Goal: Information Seeking & Learning: Learn about a topic

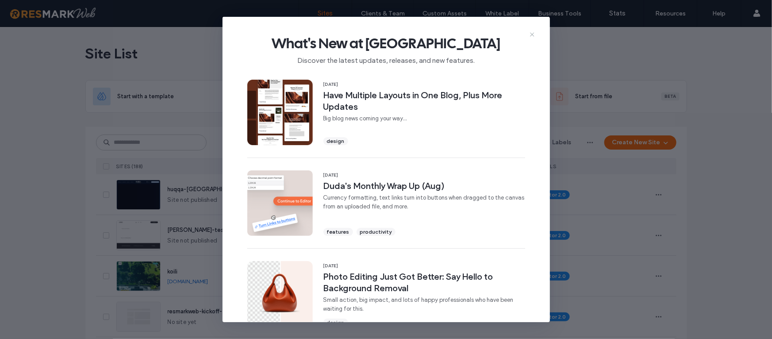
click at [531, 32] on icon at bounding box center [531, 34] width 7 height 7
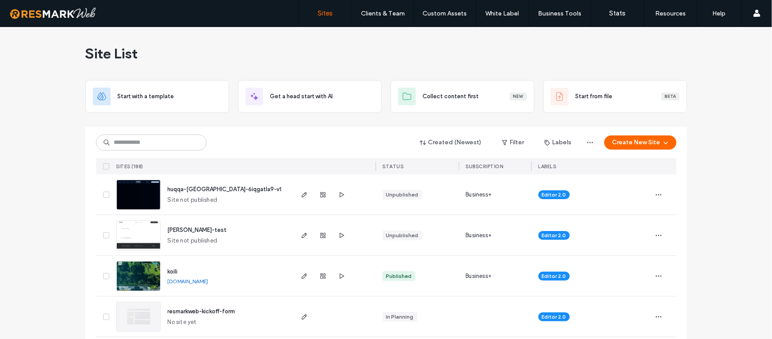
click at [179, 122] on div at bounding box center [385, 123] width 601 height 7
click at [168, 139] on input at bounding box center [151, 142] width 111 height 16
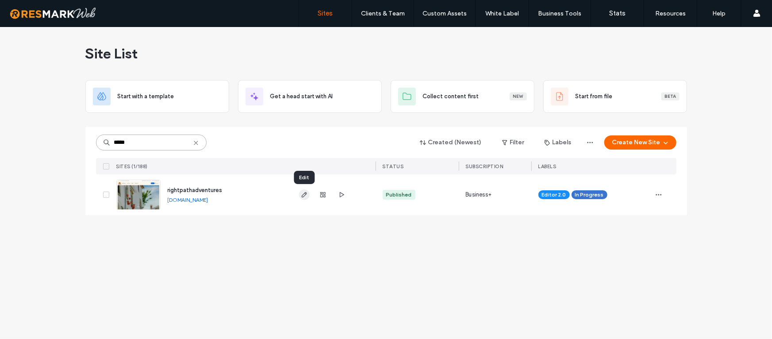
type input "*****"
click at [303, 196] on use "button" at bounding box center [303, 194] width 5 height 5
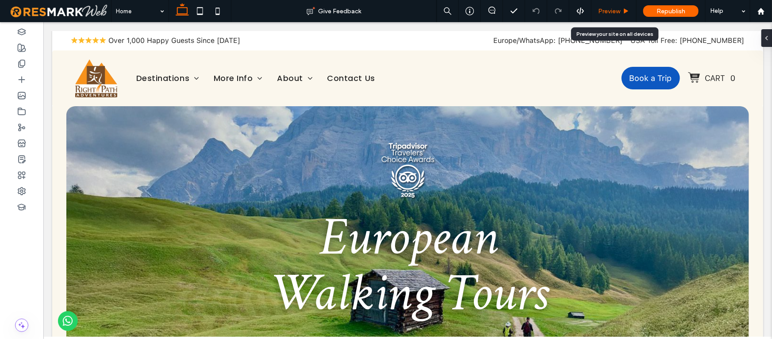
click at [616, 14] on span "Preview" at bounding box center [609, 12] width 22 height 8
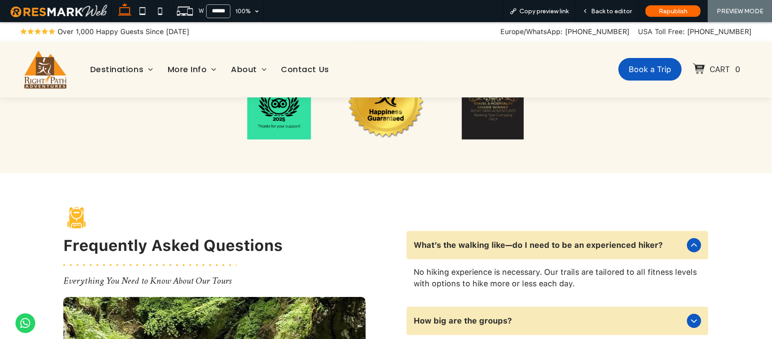
scroll to position [3193, 0]
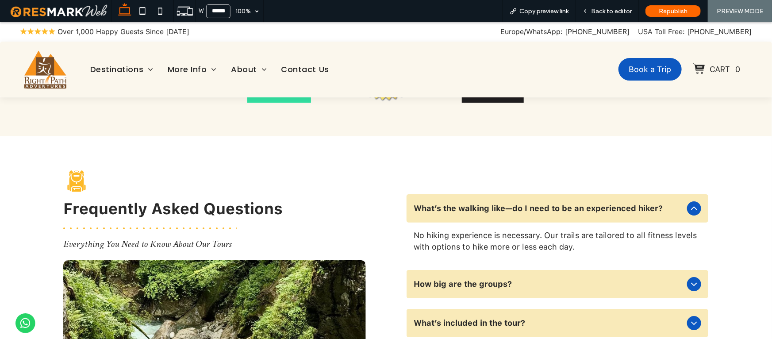
click at [694, 203] on icon at bounding box center [694, 208] width 11 height 11
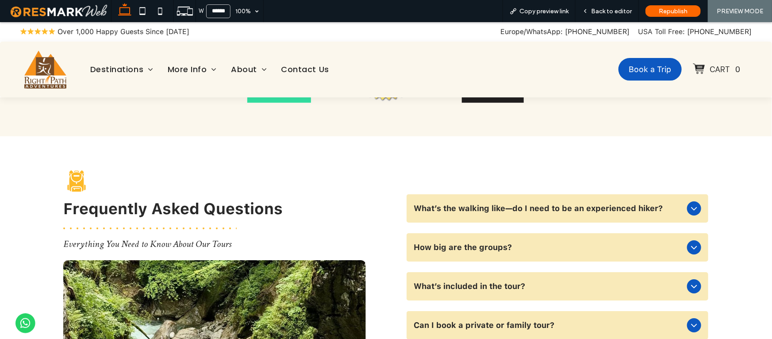
click at [694, 203] on icon at bounding box center [694, 208] width 11 height 11
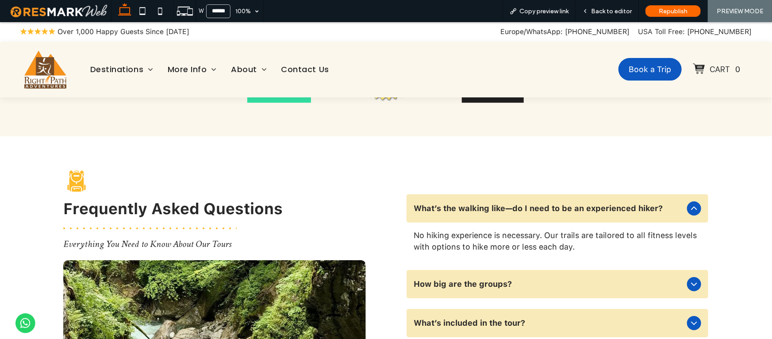
click at [694, 203] on icon at bounding box center [694, 208] width 11 height 11
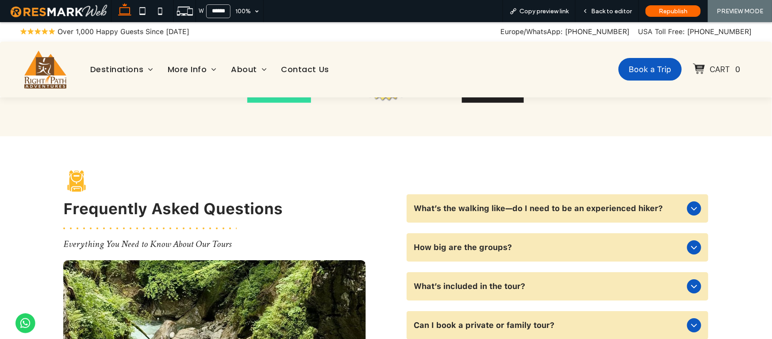
click at [687, 233] on div "How big are the groups?" at bounding box center [556, 247] width 301 height 28
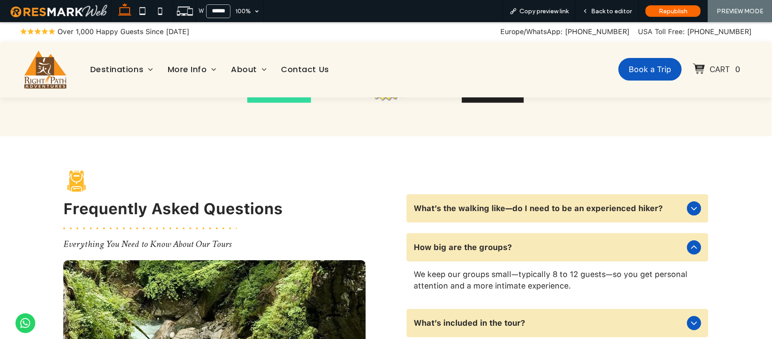
click at [687, 233] on div "How big are the groups?" at bounding box center [556, 247] width 301 height 28
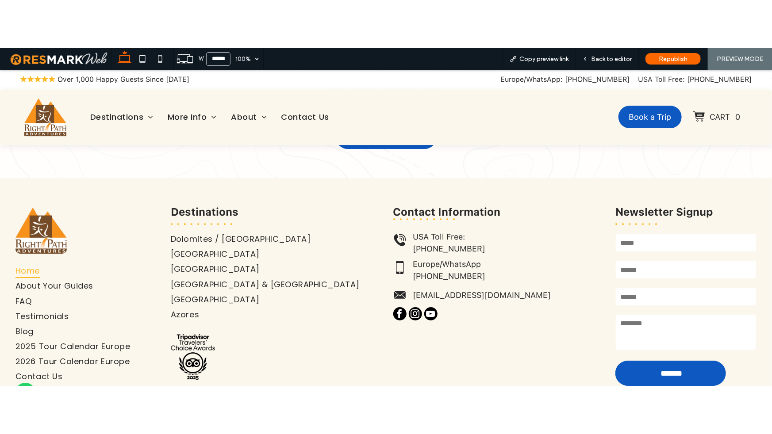
scroll to position [4750, 0]
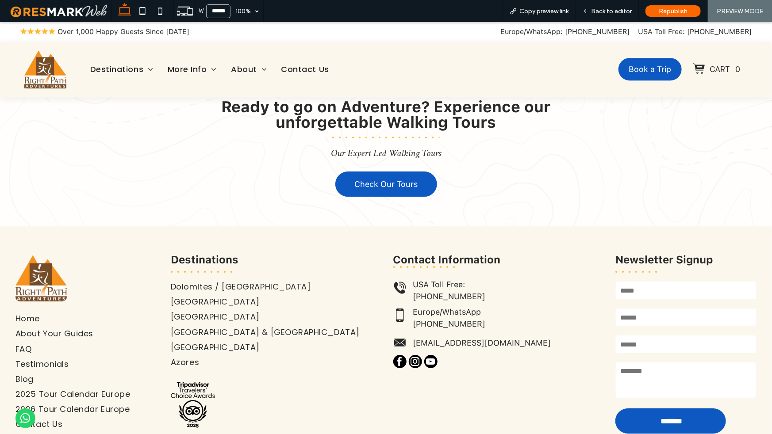
click at [304, 338] on div "Home About Your Guides FAQ Testimonials Blog 2025 Tour Calendar Europe 2026 Tou…" at bounding box center [386, 344] width 772 height 237
click at [82, 338] on div "Home About Your Guides FAQ Testimonials Blog 2025 Tour Calendar Europe 2026 Tou…" at bounding box center [89, 344] width 148 height 192
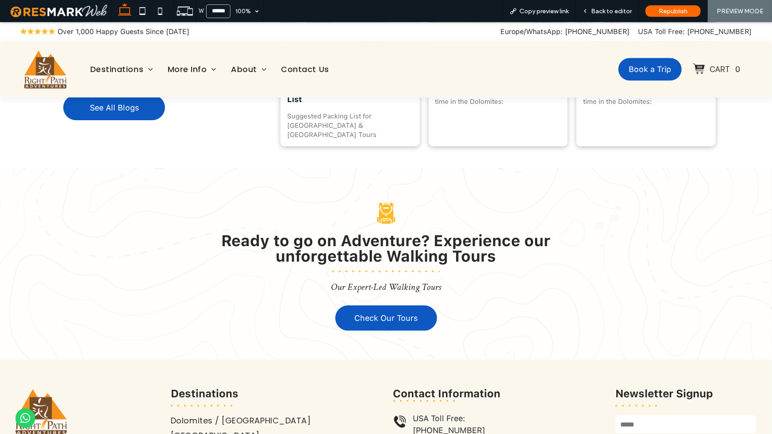
scroll to position [4492, 0]
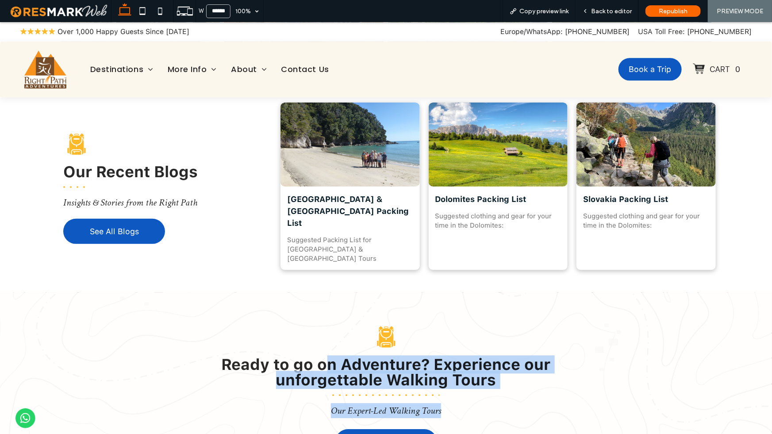
drag, startPoint x: 327, startPoint y: 280, endPoint x: 456, endPoint y: 324, distance: 136.3
click at [456, 324] on div "Black backpack icon. Ready to go on Adventure? Experience our unforgettable Wal…" at bounding box center [385, 387] width 659 height 147
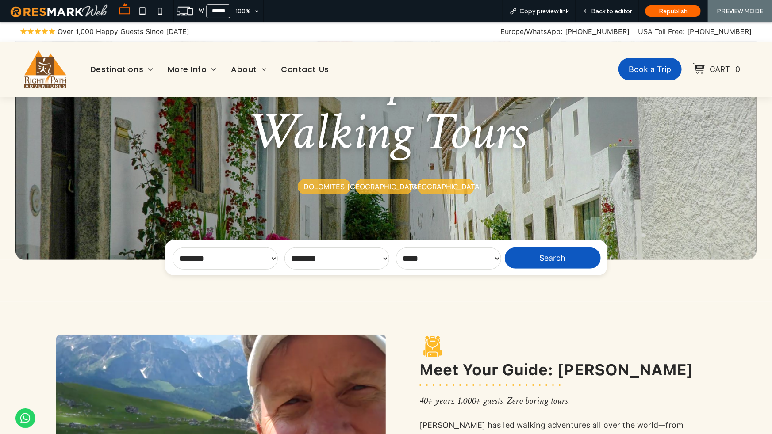
scroll to position [0, 0]
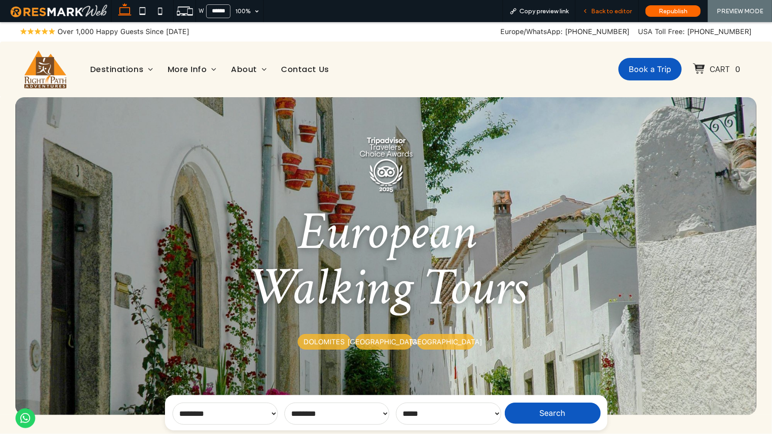
click at [601, 8] on span "Back to editor" at bounding box center [611, 12] width 41 height 8
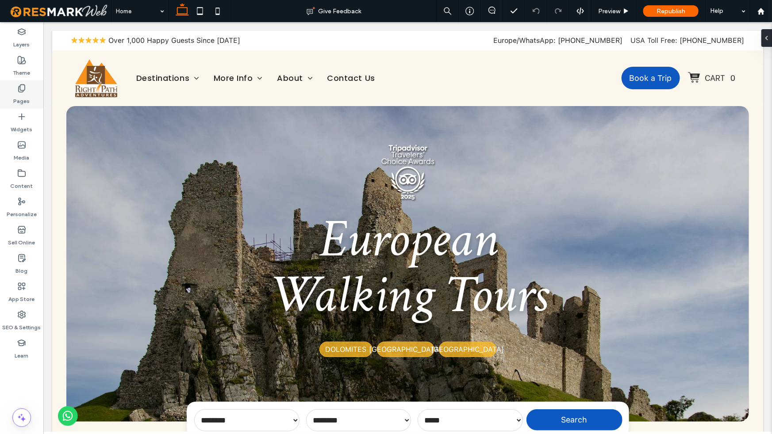
click at [18, 93] on label "Pages" at bounding box center [22, 99] width 16 height 12
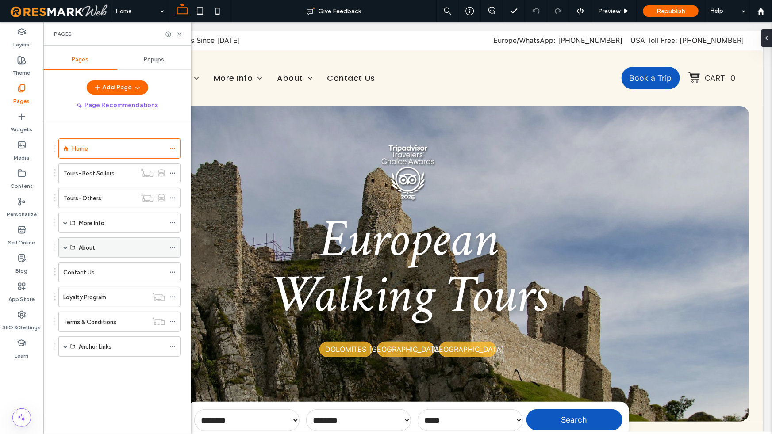
click at [97, 247] on div "About" at bounding box center [122, 247] width 86 height 9
click at [63, 246] on span at bounding box center [65, 247] width 4 height 4
click at [97, 266] on label "About Your Guides" at bounding box center [104, 267] width 50 height 15
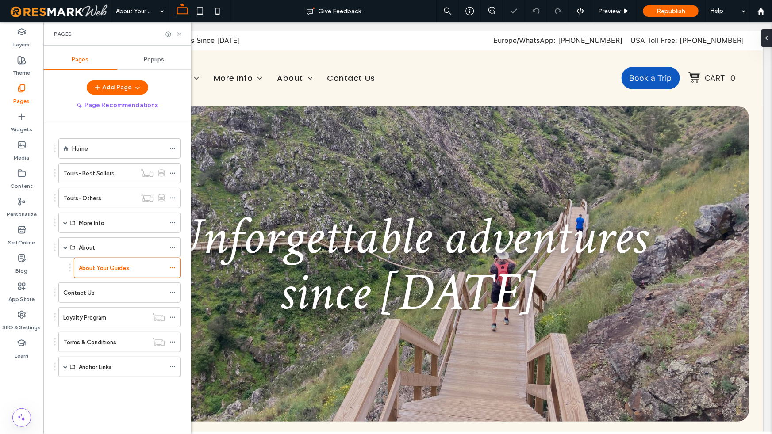
click at [180, 33] on icon at bounding box center [179, 34] width 7 height 7
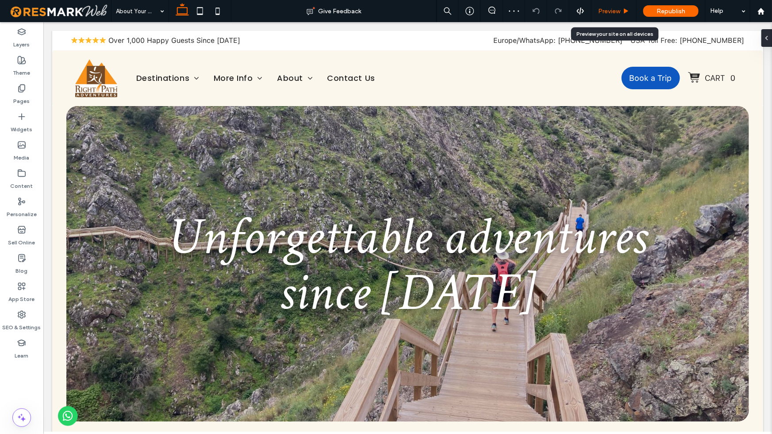
click at [621, 12] on div "Preview" at bounding box center [613, 12] width 45 height 8
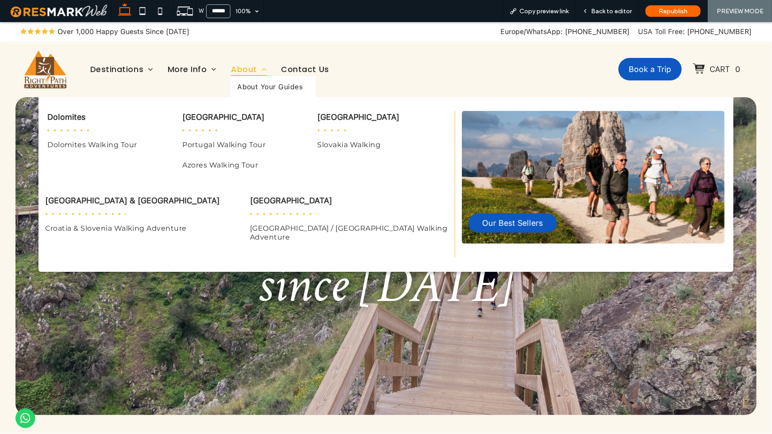
click at [234, 68] on span "About" at bounding box center [249, 69] width 36 height 14
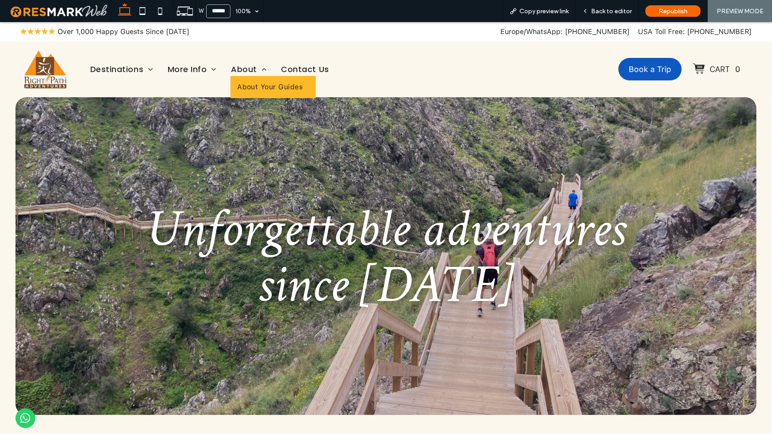
click at [241, 83] on span "About Your Guides" at bounding box center [269, 86] width 65 height 9
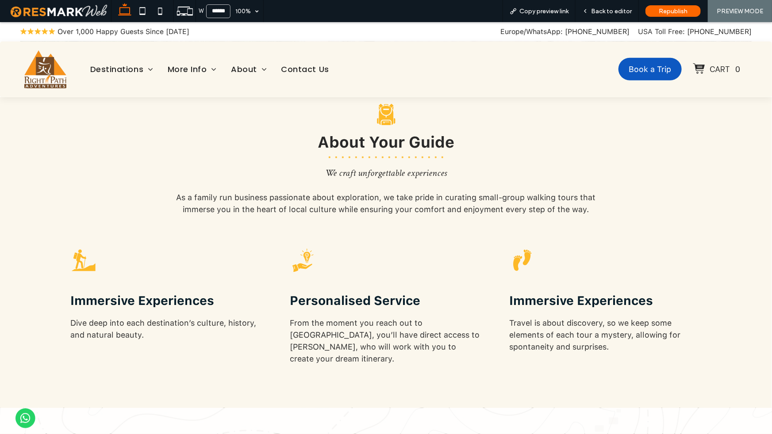
scroll to position [277, 0]
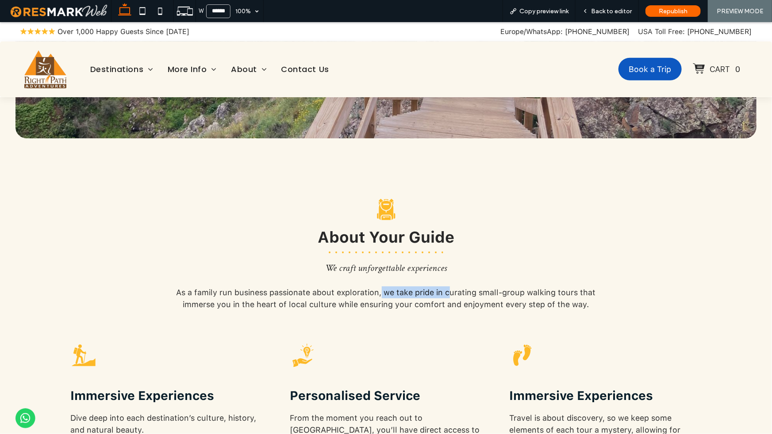
drag, startPoint x: 379, startPoint y: 291, endPoint x: 448, endPoint y: 292, distance: 68.1
click at [448, 292] on span "As a family run business passionate about exploration, we take pride in curatin…" at bounding box center [385, 297] width 419 height 21
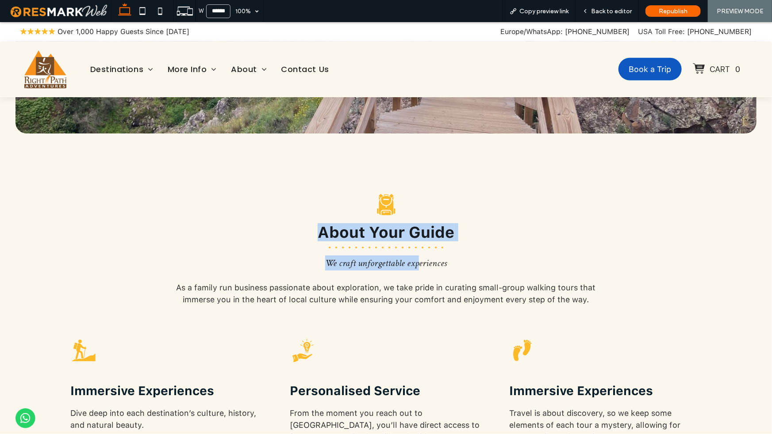
drag, startPoint x: 356, startPoint y: 250, endPoint x: 415, endPoint y: 265, distance: 61.1
click at [415, 265] on div "Black backpack icon. About Your Guide We craft unforgettable experiences As a f…" at bounding box center [385, 329] width 659 height 294
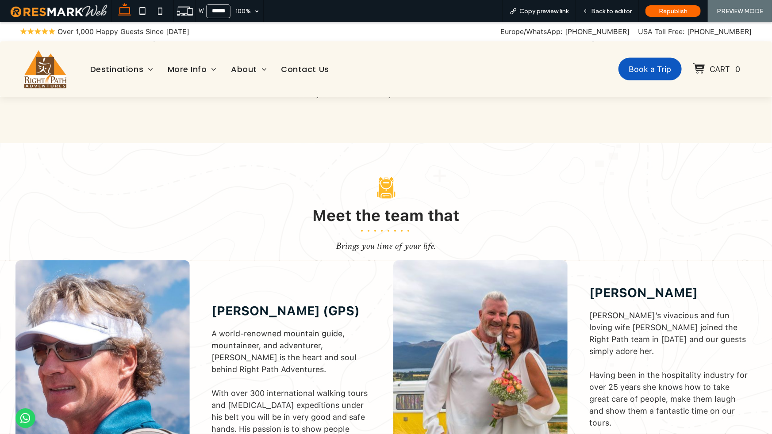
scroll to position [641, 0]
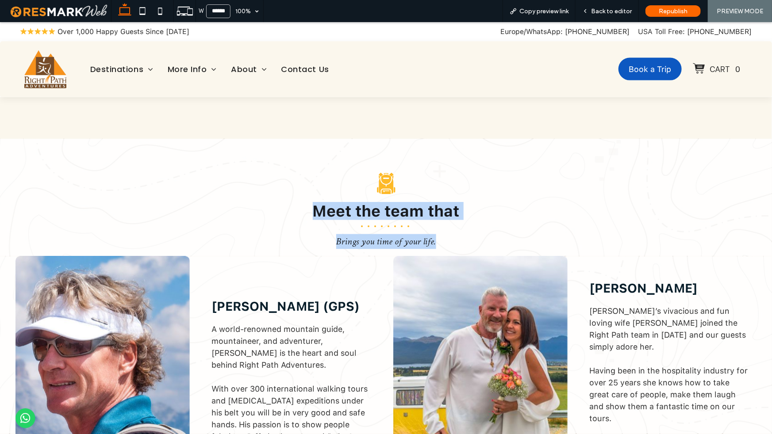
drag, startPoint x: 437, startPoint y: 234, endPoint x: 303, endPoint y: 199, distance: 138.4
click at [303, 199] on div "Black backpack icon. Meet the team that ﻿ Brings you time of your life." at bounding box center [385, 209] width 659 height 96
copy div "Meet the team that ﻿ Brings you time of your life."
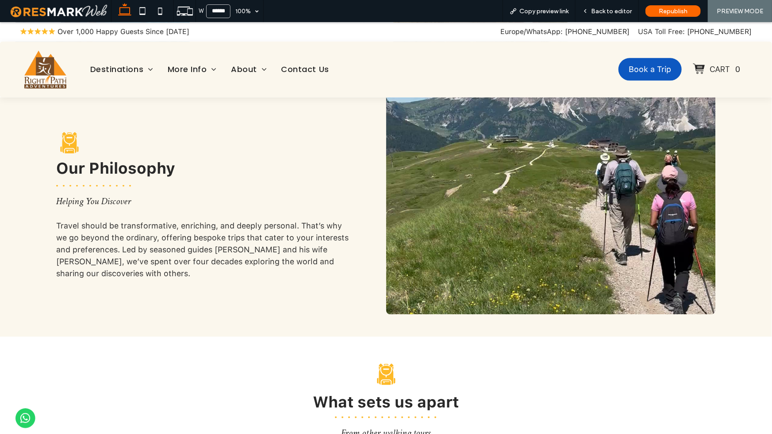
scroll to position [1192, 0]
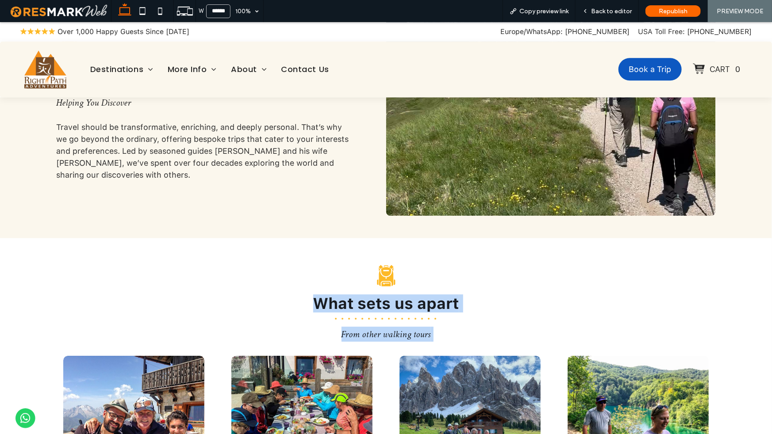
drag, startPoint x: 265, startPoint y: 278, endPoint x: 477, endPoint y: 320, distance: 216.4
click at [477, 320] on div "Black and white backpack icon. What sets us apart From other walking tours Butt…" at bounding box center [385, 433] width 659 height 346
drag, startPoint x: 477, startPoint y: 320, endPoint x: 328, endPoint y: 321, distance: 149.5
click at [328, 321] on div "Black and white backpack icon. What sets us apart From other walking tours Butt…" at bounding box center [385, 433] width 659 height 346
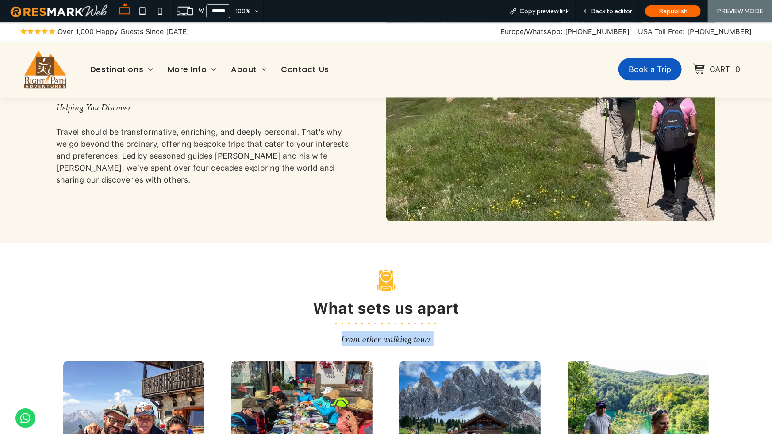
scroll to position [1072, 0]
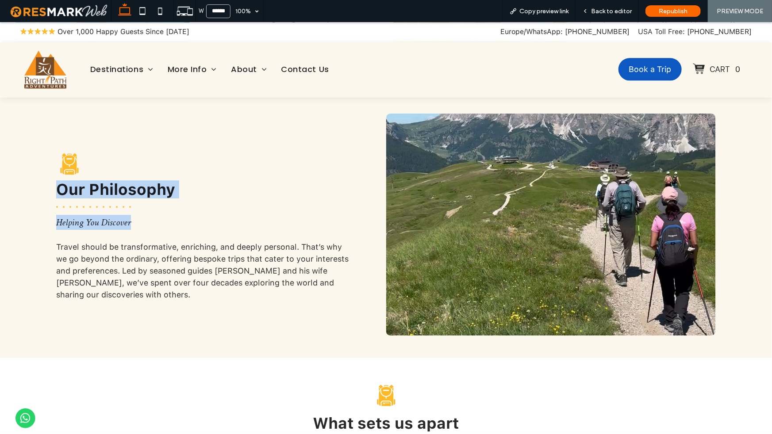
drag, startPoint x: 147, startPoint y: 217, endPoint x: 40, endPoint y: 172, distance: 116.1
click at [41, 172] on div "Black backpack icon. Our Philosophy Helping You Discover Travel should be trans…" at bounding box center [386, 224] width 690 height 267
copy div "Our Philosophy Helping You Discover"
click at [303, 253] on span "Travel should be transformative, enriching, and deeply personal. That’s why we …" at bounding box center [202, 270] width 292 height 57
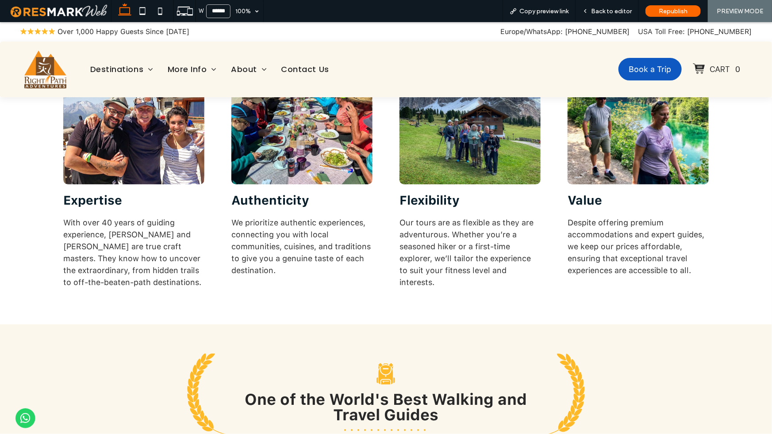
scroll to position [1676, 0]
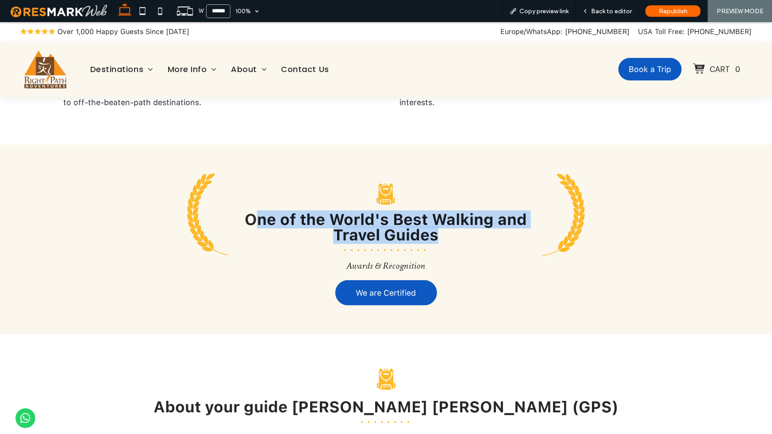
drag, startPoint x: 249, startPoint y: 205, endPoint x: 472, endPoint y: 223, distance: 224.0
click at [472, 223] on h2 "One of the World's Best Walking and Travel Guides" at bounding box center [385, 226] width 287 height 31
drag, startPoint x: 467, startPoint y: 223, endPoint x: 241, endPoint y: 200, distance: 227.5
click at [242, 211] on h2 "One of the World's Best Walking and Travel Guides" at bounding box center [385, 226] width 287 height 31
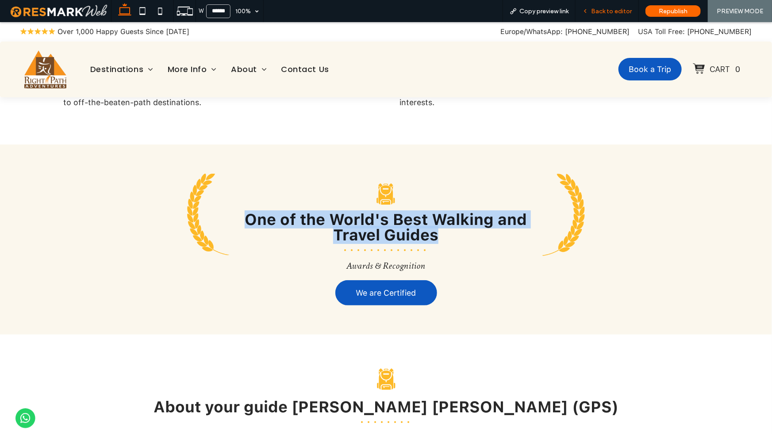
copy span "One of the World's Best Walking and Travel Guides"
click at [339, 193] on div "Black and white backpack icon. One of the World's Best Walking and Travel Guide…" at bounding box center [385, 226] width 301 height 107
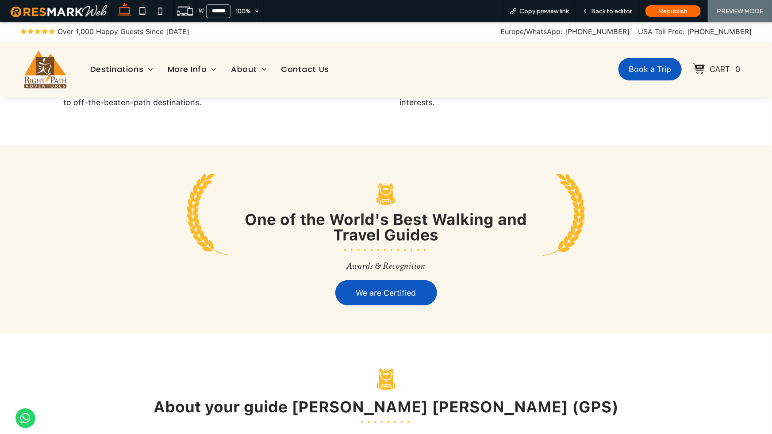
click at [331, 211] on span "One of the World's Best Walking and Travel Guides" at bounding box center [386, 227] width 282 height 34
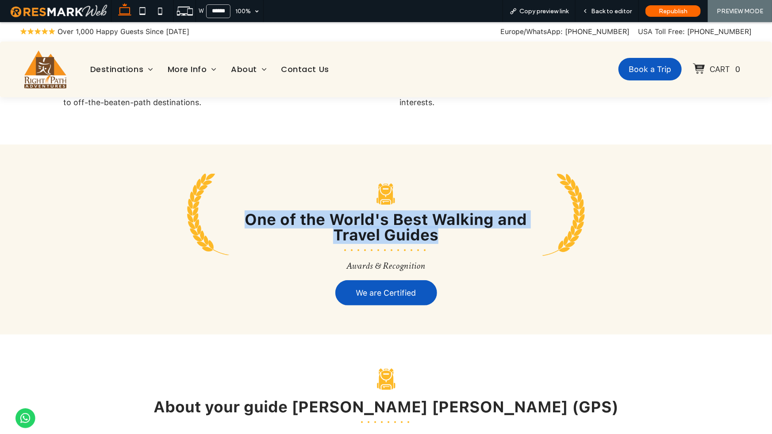
click at [331, 211] on span "One of the World's Best Walking and Travel Guides" at bounding box center [386, 227] width 282 height 34
copy div "One of the World's Best Walking and Travel Guides"
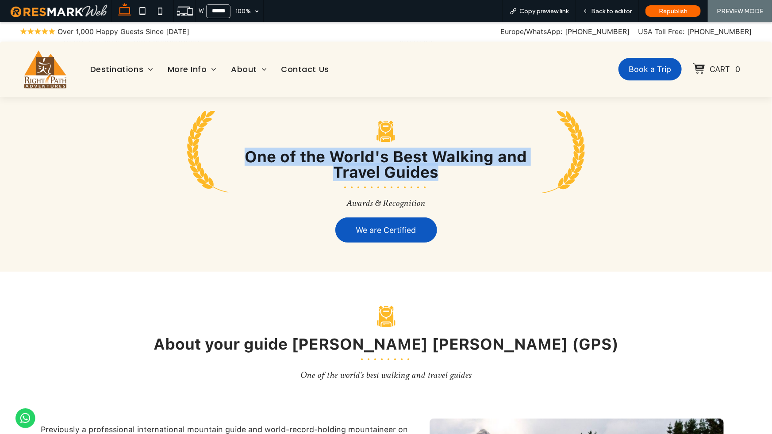
scroll to position [1905, 0]
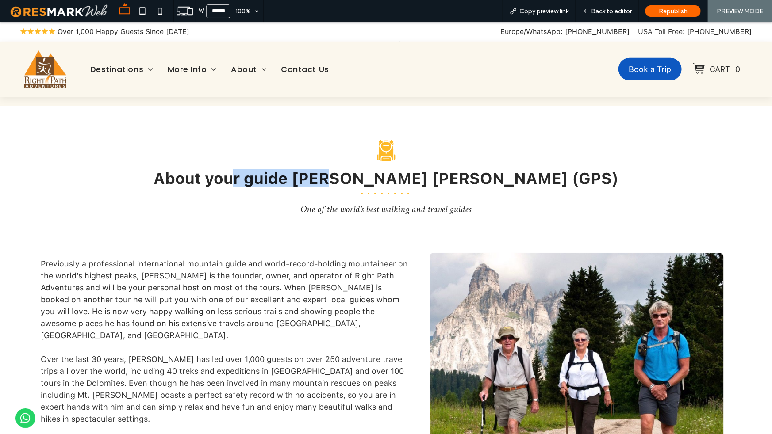
drag, startPoint x: 307, startPoint y: 165, endPoint x: 395, endPoint y: 166, distance: 88.4
click at [395, 169] on span "About your guide [PERSON_NAME] [PERSON_NAME] (GPS)" at bounding box center [385, 178] width 465 height 18
click at [390, 186] on div at bounding box center [386, 193] width 50 height 15
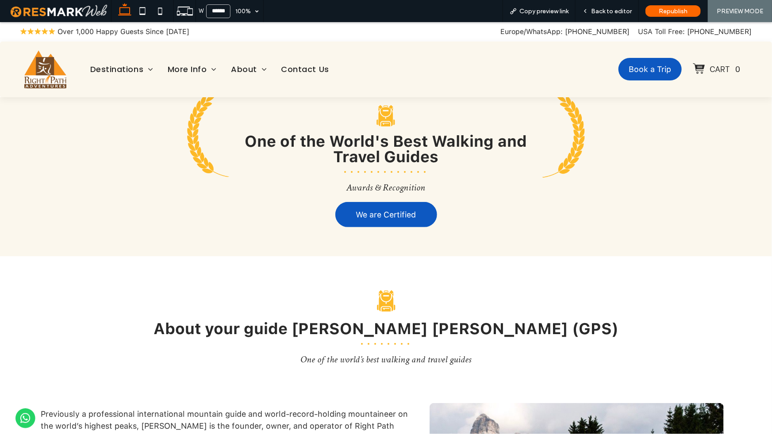
scroll to position [1851, 0]
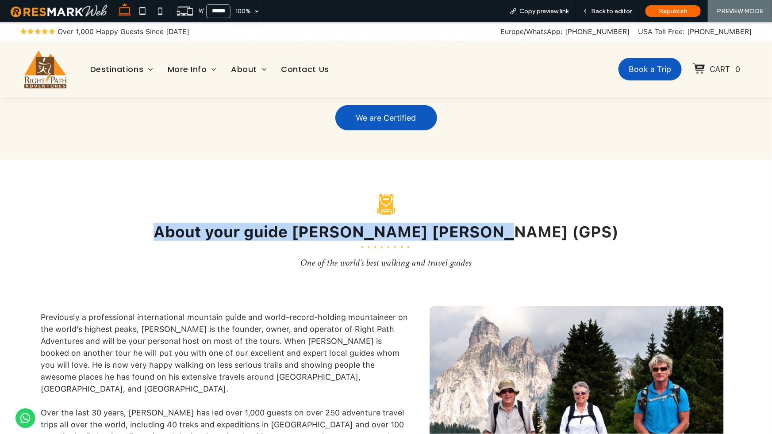
drag, startPoint x: 244, startPoint y: 221, endPoint x: 612, endPoint y: 237, distance: 368.3
click at [612, 237] on div "Black backpack icon. About your guide [PERSON_NAME] [PERSON_NAME] (GPS) One of …" at bounding box center [385, 229] width 659 height 96
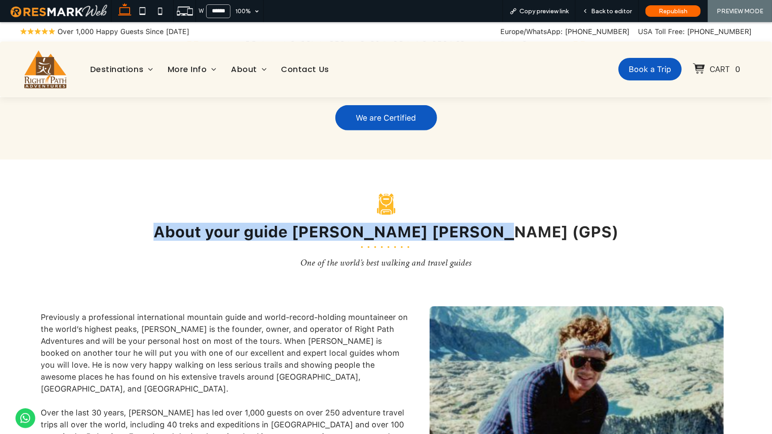
copy span "About your guide [PERSON_NAME] [PERSON_NAME] (GPS)"
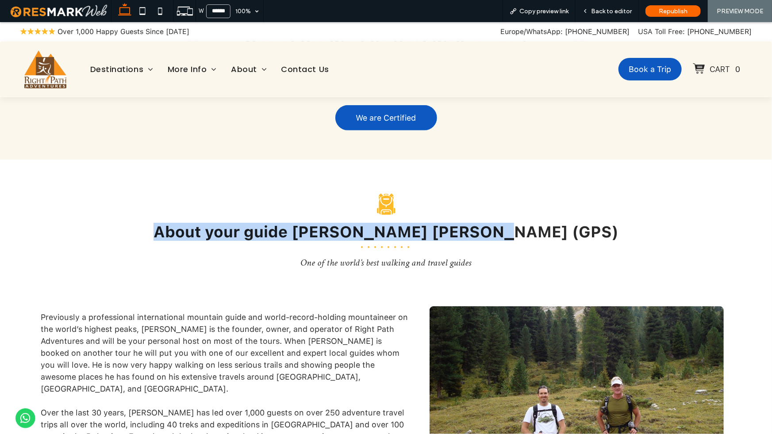
click at [421, 256] on span "One of the world’s best walking and travel guides" at bounding box center [386, 262] width 171 height 13
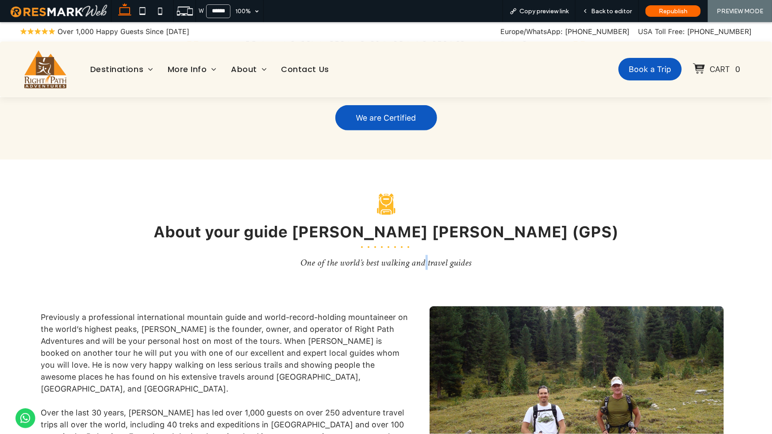
click at [421, 256] on span "One of the world’s best walking and travel guides" at bounding box center [386, 262] width 171 height 13
copy div "One of the world’s best walking and travel guides"
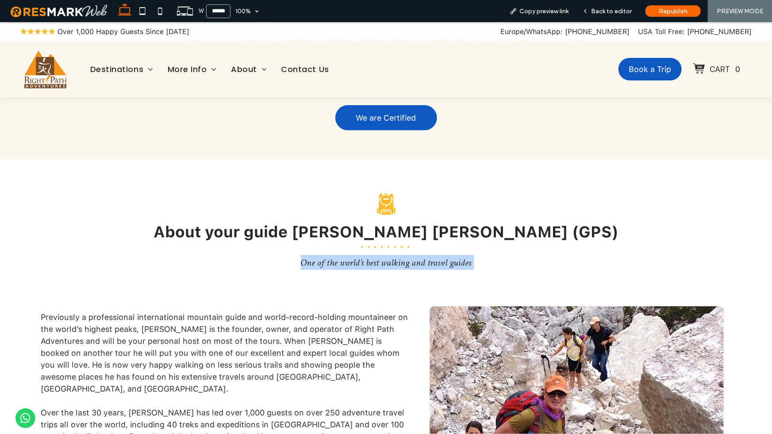
click at [339, 260] on div "Black backpack icon. About your guide [PERSON_NAME] [PERSON_NAME] (GPS) One of …" at bounding box center [385, 229] width 659 height 96
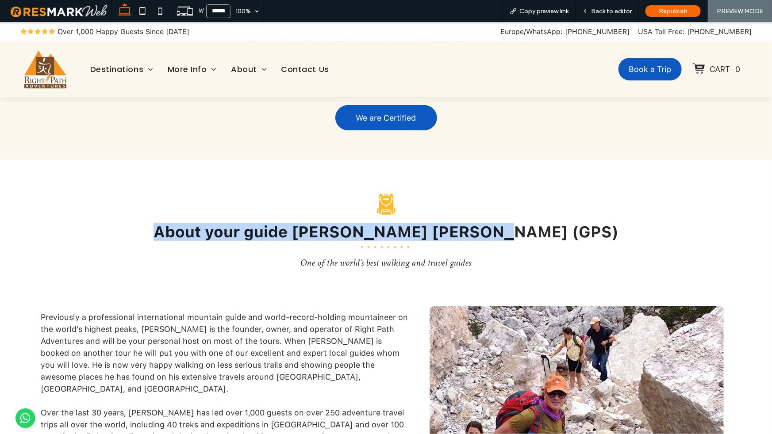
drag, startPoint x: 528, startPoint y: 251, endPoint x: 215, endPoint y: 220, distance: 313.7
click at [215, 220] on div "Black backpack icon. About your guide [PERSON_NAME] [PERSON_NAME] (GPS) One of …" at bounding box center [385, 229] width 659 height 96
click at [224, 224] on span "About your guide [PERSON_NAME] [PERSON_NAME] (GPS)" at bounding box center [385, 231] width 465 height 18
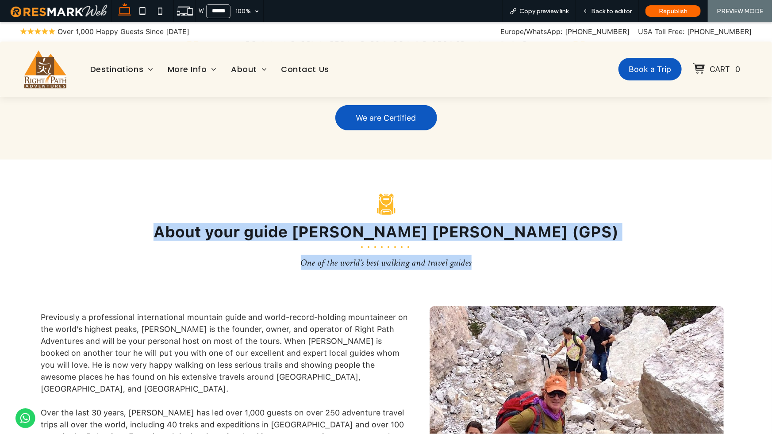
drag, startPoint x: 221, startPoint y: 220, endPoint x: 489, endPoint y: 256, distance: 270.5
click at [489, 256] on div "Black backpack icon. About your guide [PERSON_NAME] [PERSON_NAME] (GPS) One of …" at bounding box center [385, 229] width 659 height 96
copy div "About your guide [PERSON_NAME] [PERSON_NAME] (GPS) One of the world’s best walk…"
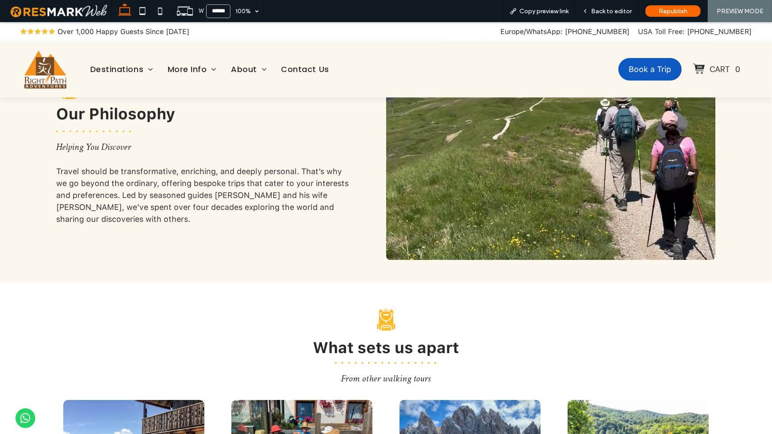
scroll to position [1173, 0]
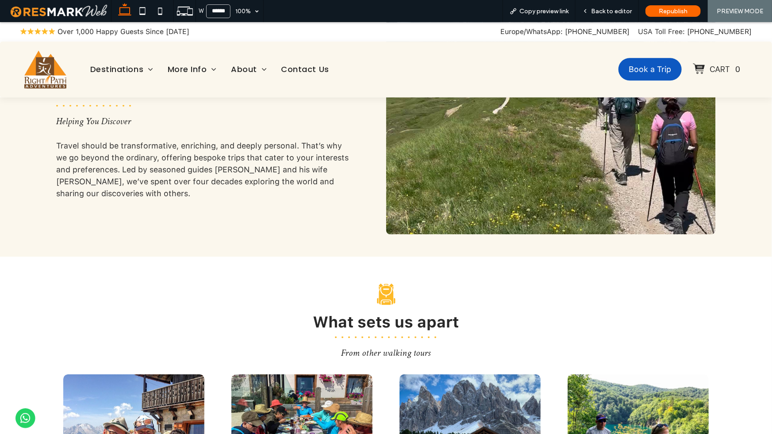
click at [412, 313] on span "What sets us apart" at bounding box center [386, 322] width 146 height 18
copy div "What sets us apart"
click at [385, 338] on span "From other walking tours" at bounding box center [385, 352] width 89 height 13
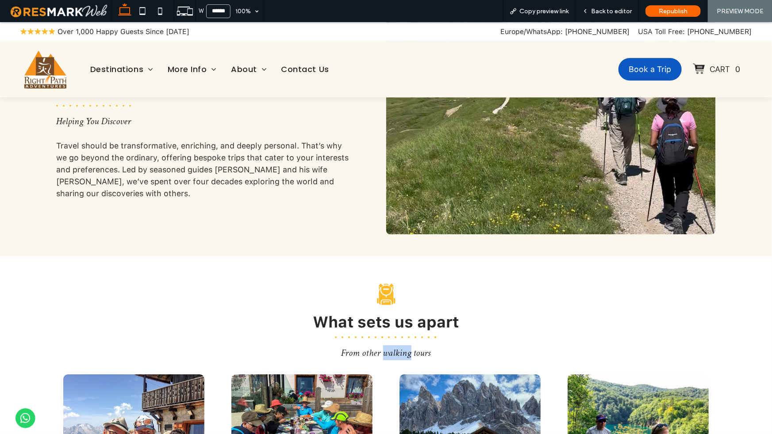
click at [385, 338] on span "From other walking tours" at bounding box center [385, 352] width 89 height 13
copy div "From other walking tours"
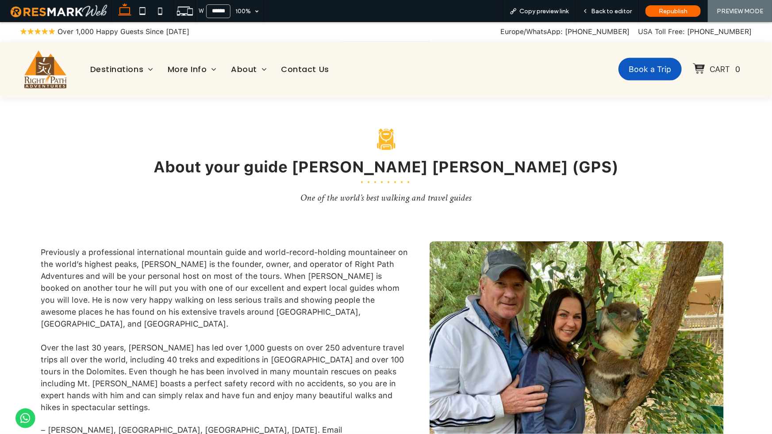
scroll to position [1906, 0]
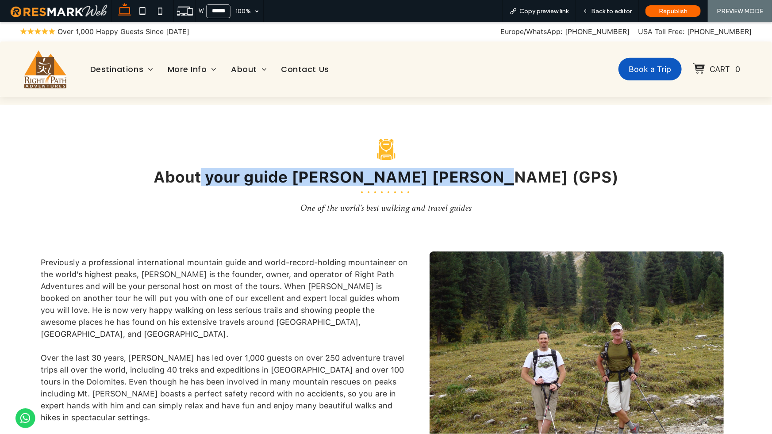
drag, startPoint x: 471, startPoint y: 194, endPoint x: 271, endPoint y: 158, distance: 203.0
click at [271, 158] on div "Black backpack icon. About your guide [PERSON_NAME] [PERSON_NAME] (GPS) One of …" at bounding box center [385, 174] width 659 height 96
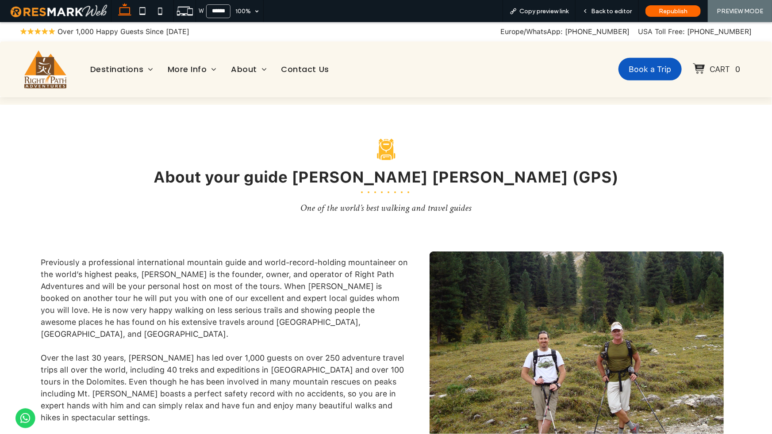
click at [214, 169] on h2 "About your guide [PERSON_NAME] [PERSON_NAME] (GPS)" at bounding box center [385, 176] width 645 height 15
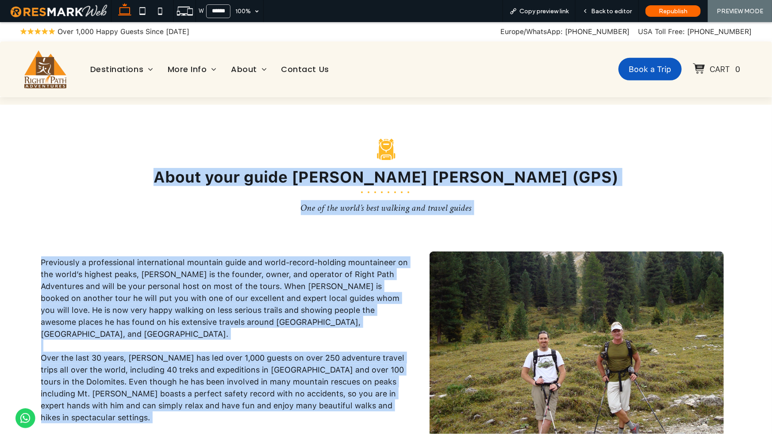
drag, startPoint x: 231, startPoint y: 168, endPoint x: 463, endPoint y: 210, distance: 236.1
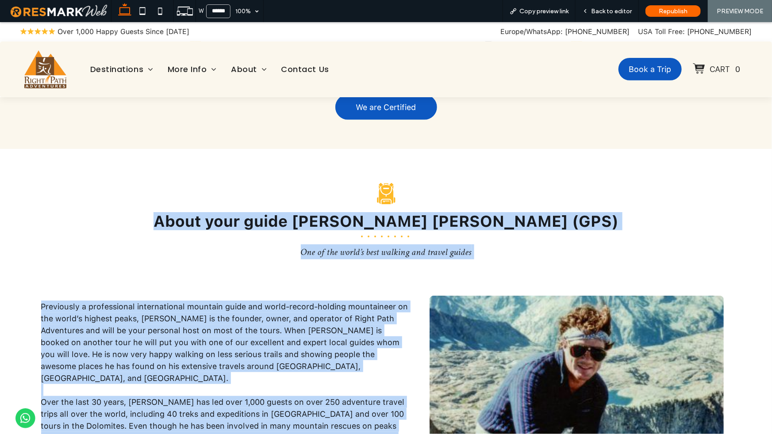
scroll to position [1903, 0]
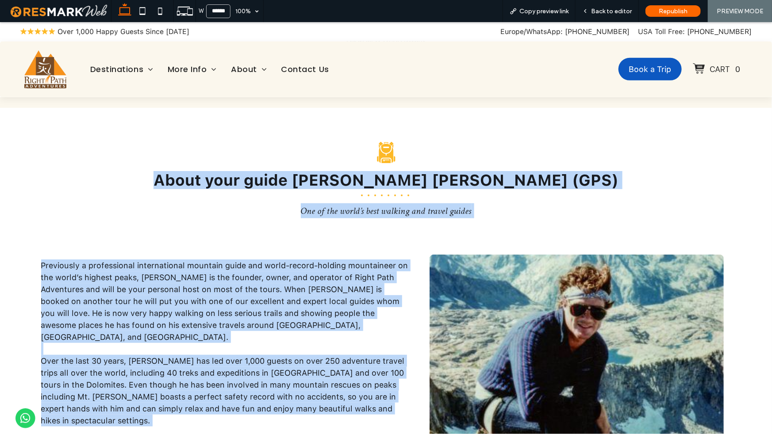
click at [348, 247] on div "Previously a professional international mountain guide and world-record-holding…" at bounding box center [224, 377] width 367 height 261
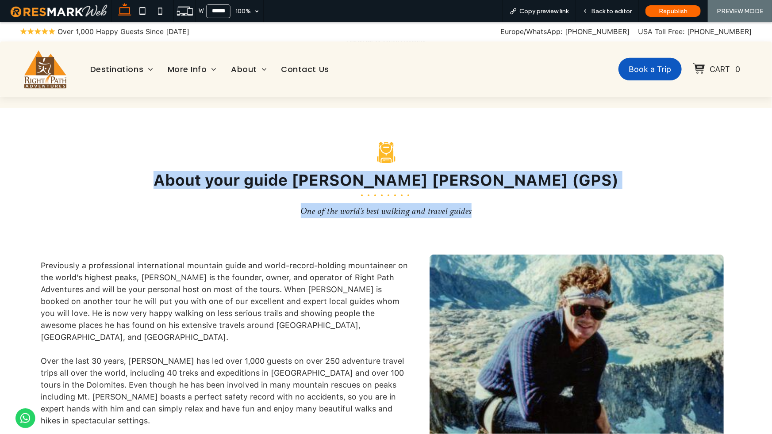
drag, startPoint x: 202, startPoint y: 164, endPoint x: 481, endPoint y: 199, distance: 280.7
click at [481, 199] on div "Black backpack icon. About your guide [PERSON_NAME] [PERSON_NAME] (GPS) One of …" at bounding box center [385, 178] width 659 height 96
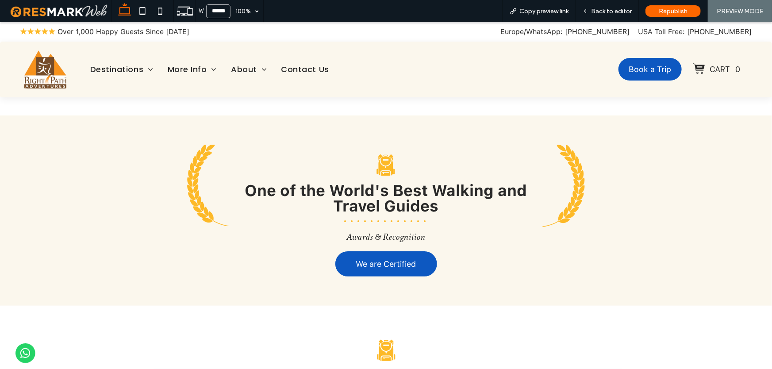
scroll to position [1849, 0]
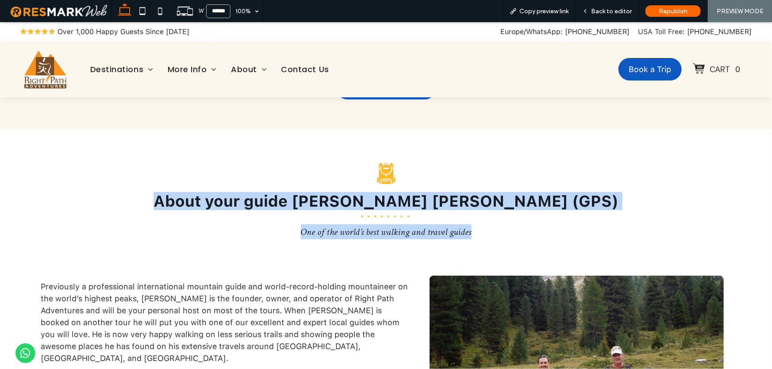
click at [319, 191] on span "About your guide [PERSON_NAME] [PERSON_NAME] (GPS)" at bounding box center [385, 200] width 465 height 18
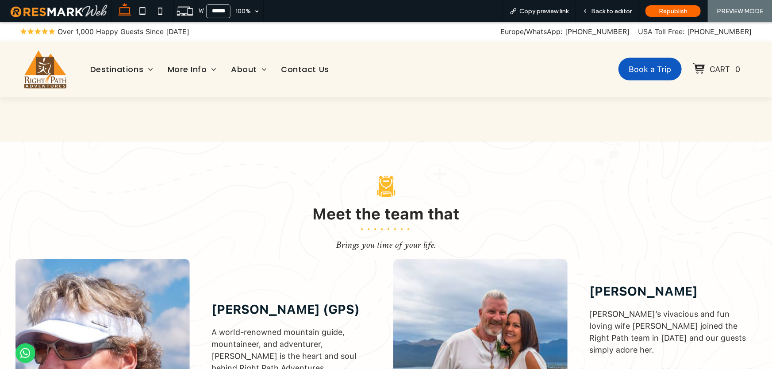
scroll to position [310, 0]
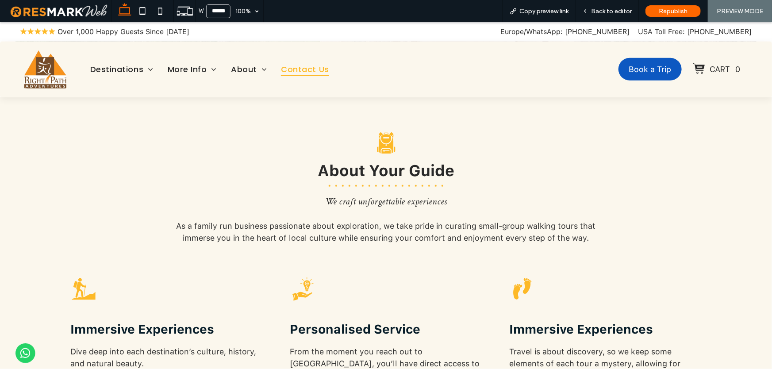
click at [318, 69] on span "Contact Us" at bounding box center [305, 69] width 48 height 14
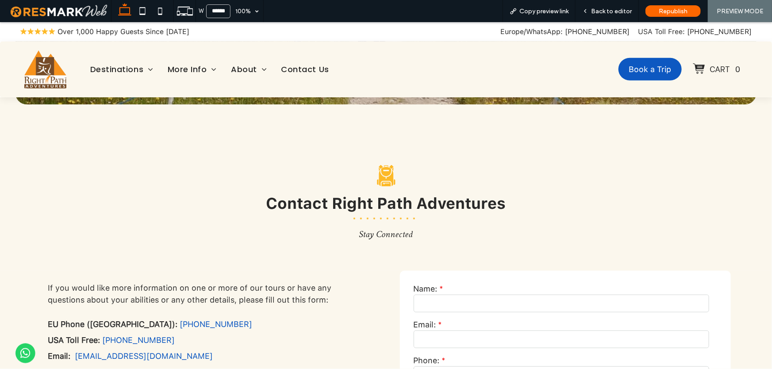
scroll to position [69, 0]
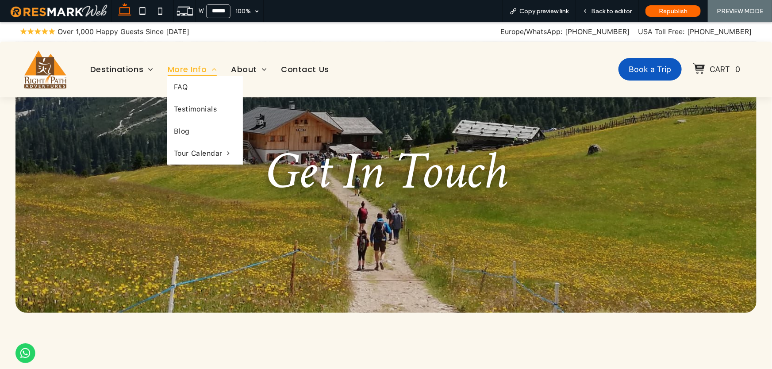
click at [186, 72] on span "More Info" at bounding box center [192, 69] width 49 height 14
click at [191, 92] on link "FAQ" at bounding box center [205, 87] width 76 height 22
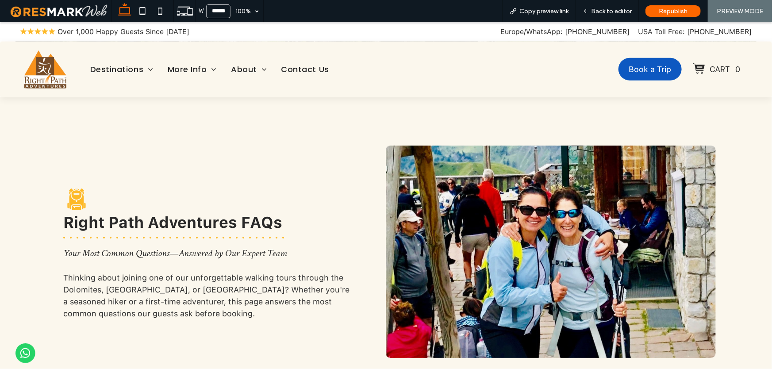
scroll to position [393, 0]
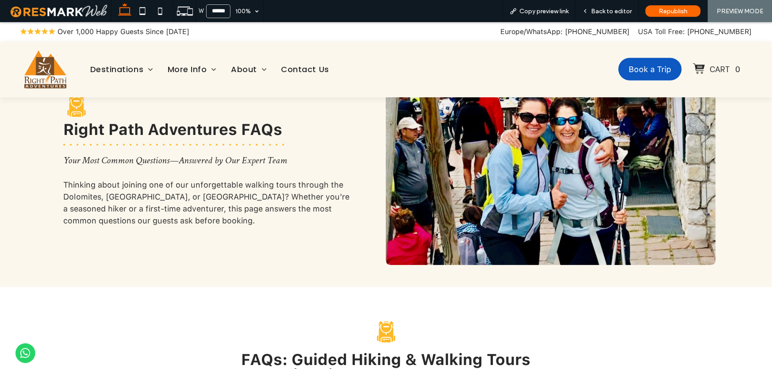
click at [256, 161] on span "Your Most Common Questions—Answered by Our Expert Team" at bounding box center [175, 159] width 224 height 13
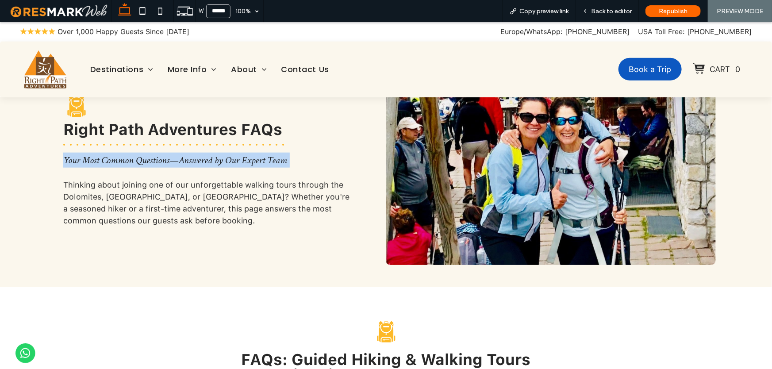
click at [256, 161] on span "Your Most Common Questions—Answered by Our Expert Team" at bounding box center [175, 159] width 224 height 13
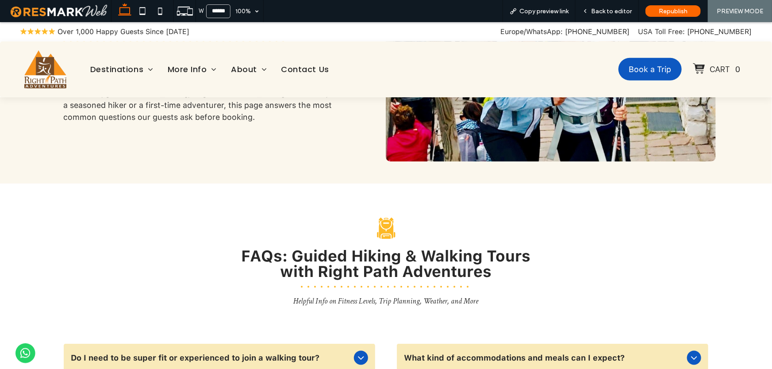
scroll to position [501, 0]
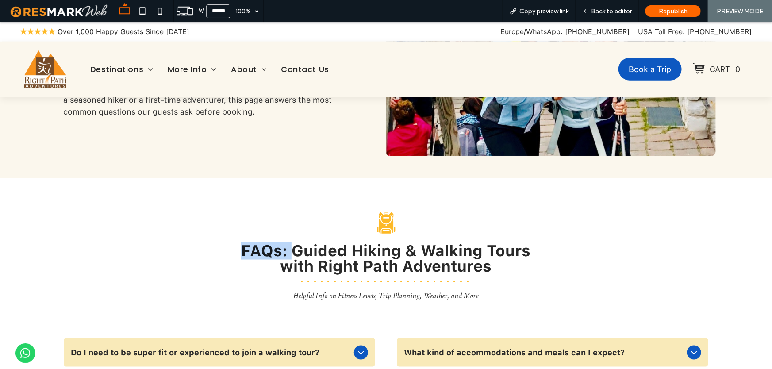
drag, startPoint x: 239, startPoint y: 238, endPoint x: 291, endPoint y: 249, distance: 52.7
click at [291, 249] on div "Black backpack icon. FAQs: Guided Hiking & Walking Tours with Right Path Advent…" at bounding box center [385, 254] width 659 height 108
click at [323, 302] on div "Black backpack icon. FAQs: Guided Hiking & Walking Tours with Right Path Advent…" at bounding box center [385, 254] width 659 height 108
drag, startPoint x: 278, startPoint y: 292, endPoint x: 331, endPoint y: 292, distance: 52.6
click at [331, 292] on div "Black backpack icon. FAQs: Guided Hiking & Walking Tours with Right Path Advent…" at bounding box center [385, 254] width 659 height 108
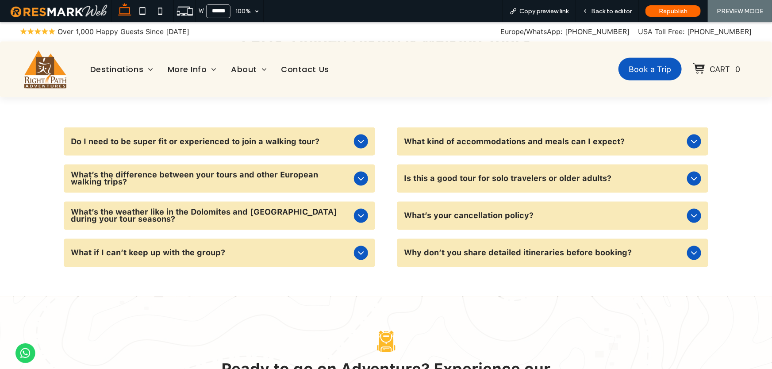
scroll to position [671, 0]
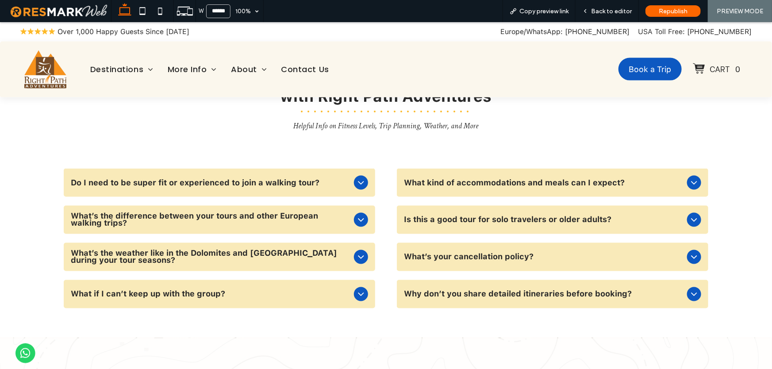
click at [356, 301] on div "What if I can’t keep up with the group?" at bounding box center [219, 293] width 311 height 28
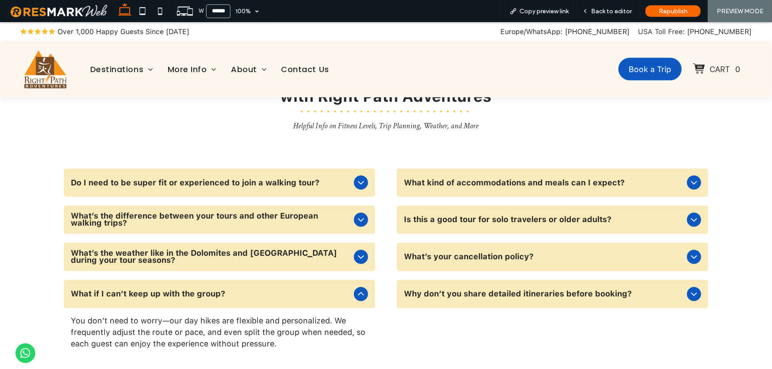
click at [357, 295] on icon at bounding box center [361, 293] width 11 height 11
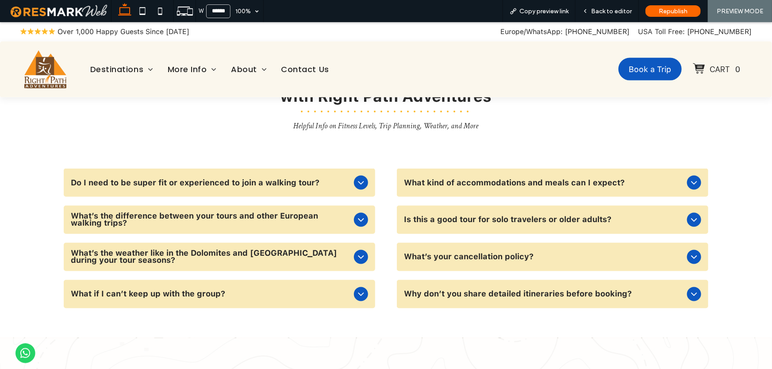
click at [356, 259] on icon at bounding box center [361, 256] width 11 height 11
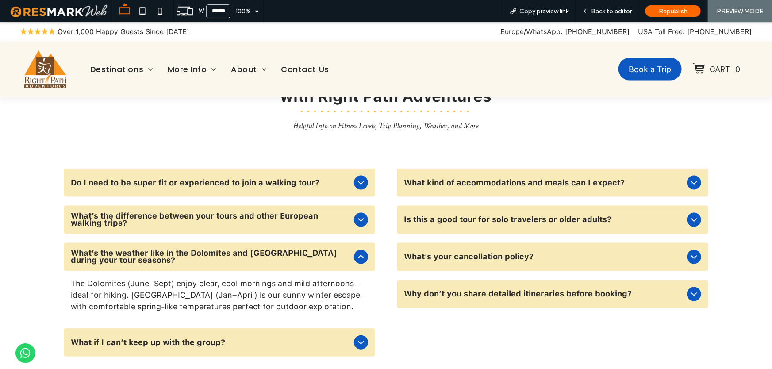
click at [356, 259] on icon at bounding box center [361, 256] width 11 height 11
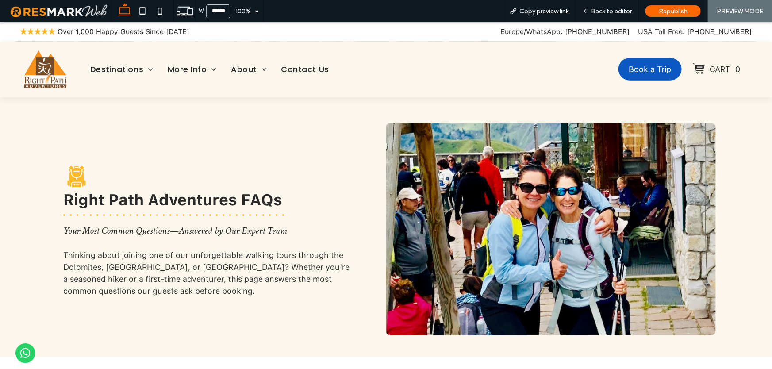
scroll to position [58, 0]
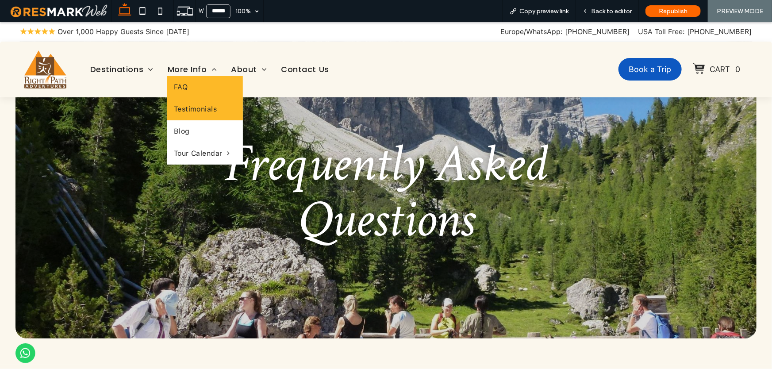
click at [194, 110] on span "Testimonials" at bounding box center [195, 108] width 43 height 9
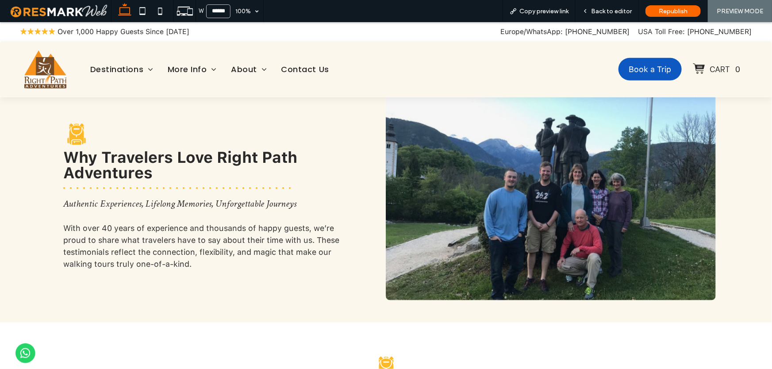
scroll to position [523, 0]
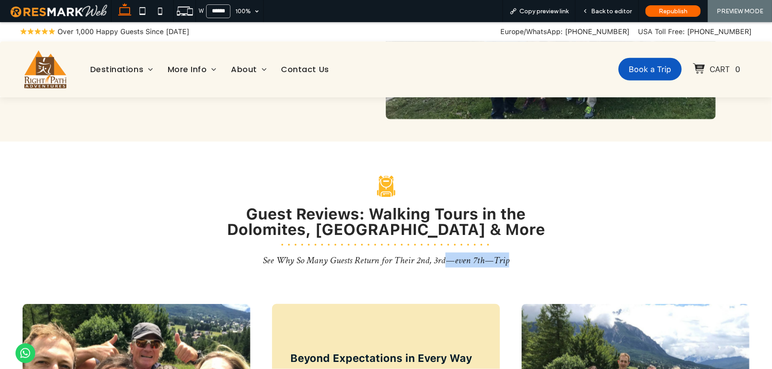
drag, startPoint x: 445, startPoint y: 262, endPoint x: 520, endPoint y: 264, distance: 75.7
click at [520, 264] on div "Black backpack icon on a white background. Guest Reviews: Walking Tours in the …" at bounding box center [385, 218] width 659 height 111
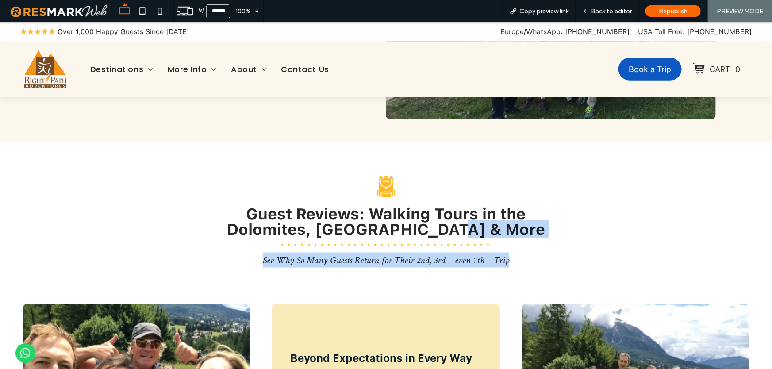
drag, startPoint x: 516, startPoint y: 261, endPoint x: 255, endPoint y: 243, distance: 262.0
click at [255, 243] on div "Black backpack icon on a white background. Guest Reviews: Walking Tours in the …" at bounding box center [385, 218] width 659 height 111
copy div "See Why So Many Guests Return for Their 2nd, 3rd—even 7th—Trip"
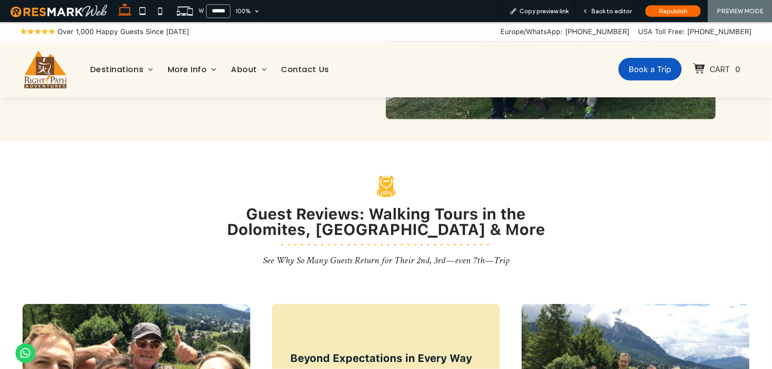
click at [335, 257] on span "See Why So Many Guests Return for Their 2nd, 3rd—even 7th—Trip" at bounding box center [386, 259] width 246 height 13
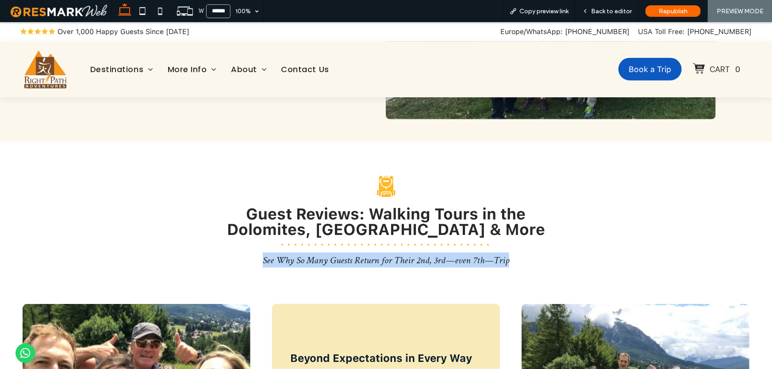
drag, startPoint x: 452, startPoint y: 264, endPoint x: 263, endPoint y: 259, distance: 188.9
click at [263, 259] on div "Black backpack icon on a white background. Guest Reviews: Walking Tours in the …" at bounding box center [385, 218] width 659 height 111
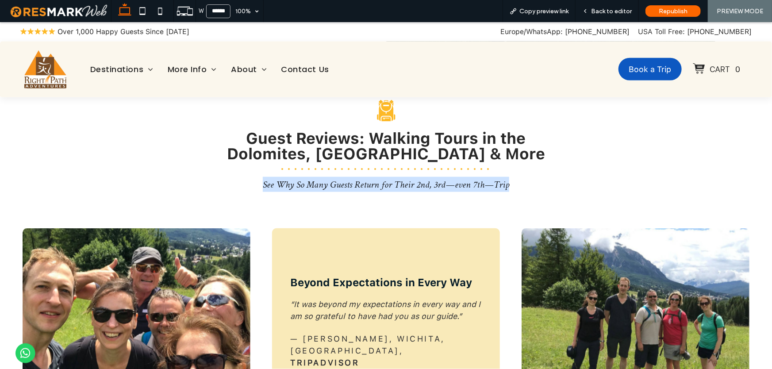
scroll to position [681, 0]
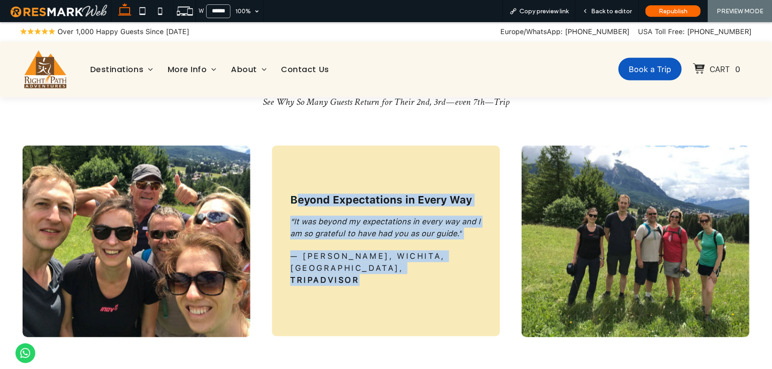
drag, startPoint x: 306, startPoint y: 207, endPoint x: 410, endPoint y: 279, distance: 126.6
click at [410, 279] on div "Beyond Expectations in Every Way “It was beyond my expectations in every way an…" at bounding box center [386, 240] width 228 height 191
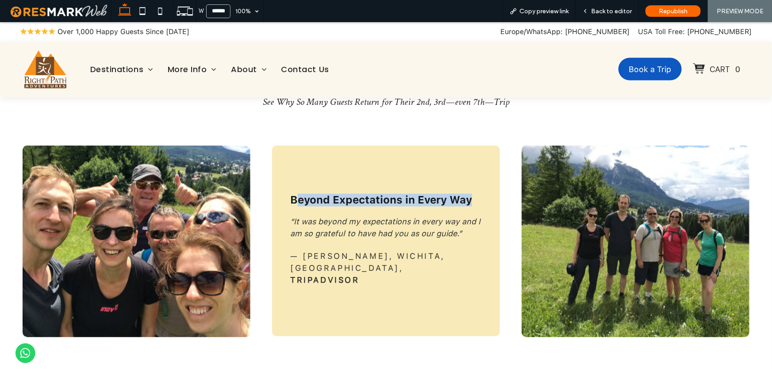
drag, startPoint x: 305, startPoint y: 209, endPoint x: 439, endPoint y: 218, distance: 134.3
click at [439, 218] on div "Beyond Expectations in Every Way “It was beyond my expectations in every way an…" at bounding box center [386, 240] width 228 height 191
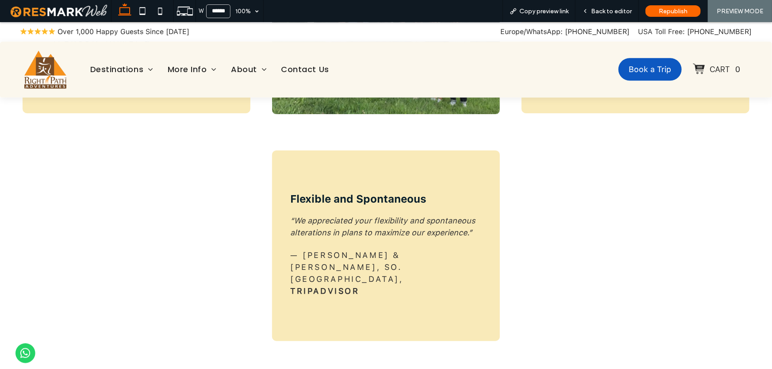
scroll to position [1137, 0]
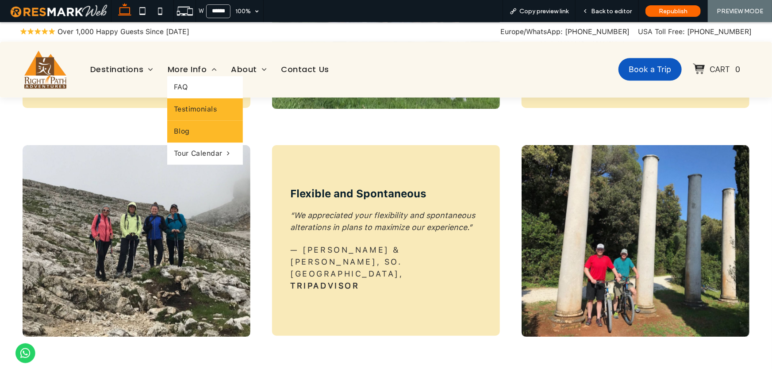
click at [202, 134] on link "Blog" at bounding box center [205, 131] width 76 height 22
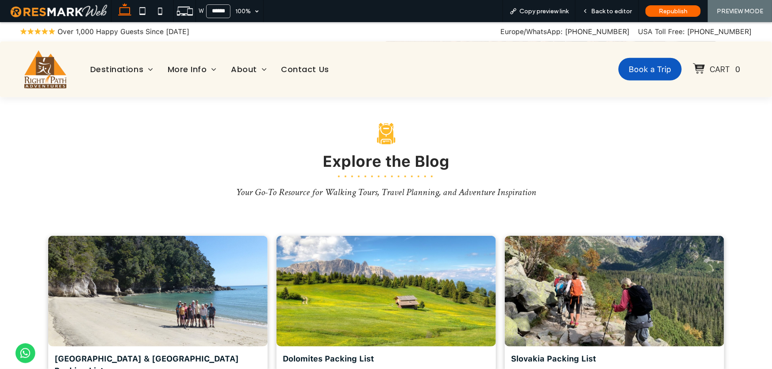
scroll to position [710, 0]
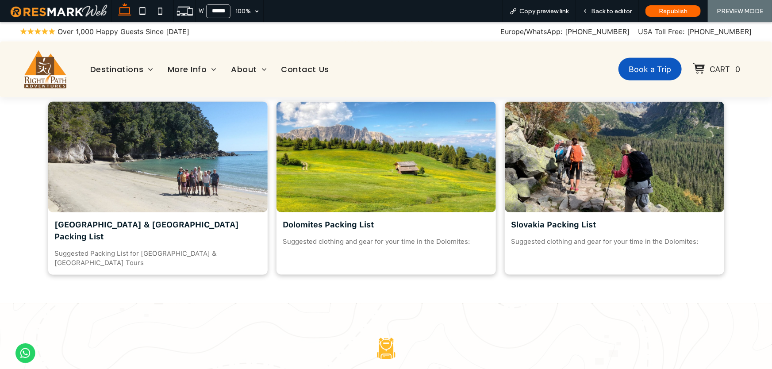
click at [184, 249] on div "Suggested Packing List for [GEOGRAPHIC_DATA] & [GEOGRAPHIC_DATA] Tours" at bounding box center [158, 258] width 206 height 19
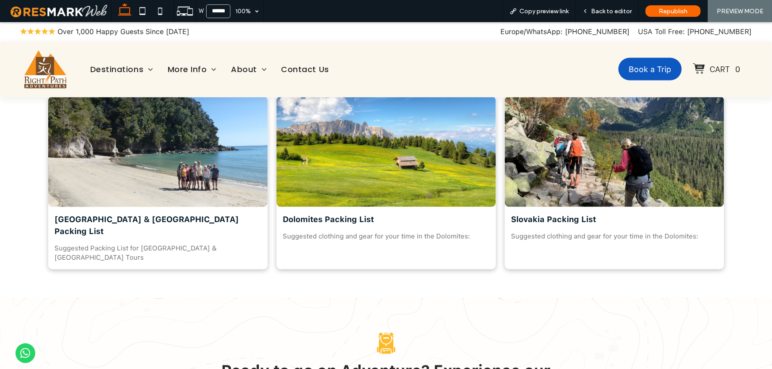
click at [214, 186] on div at bounding box center [158, 150] width 233 height 117
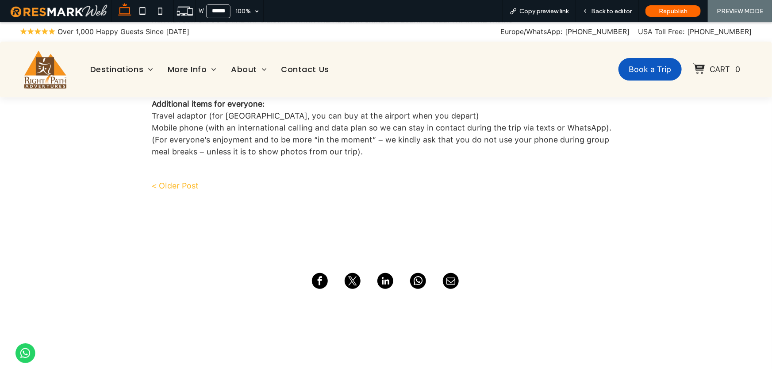
scroll to position [1210, 0]
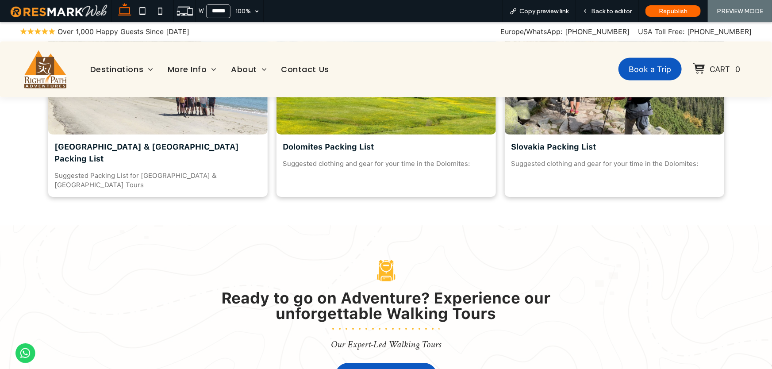
scroll to position [758, 0]
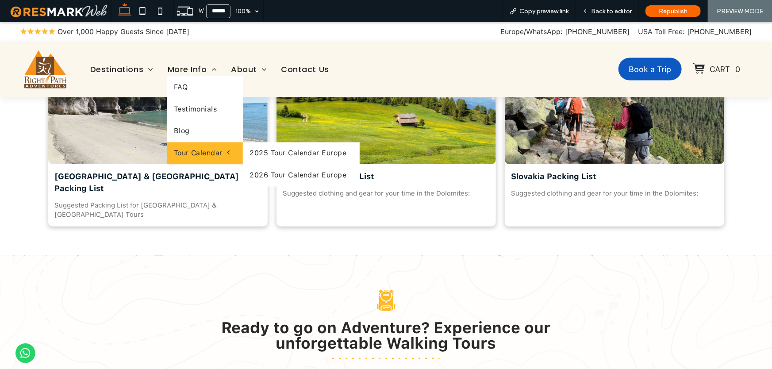
click at [199, 153] on span "Tour Calendar" at bounding box center [202, 153] width 56 height 9
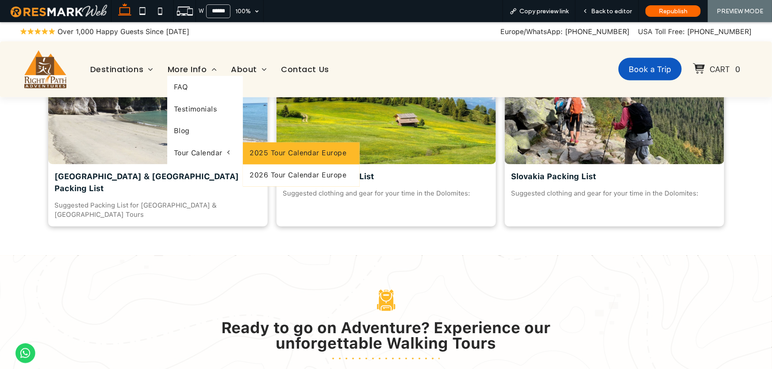
click at [293, 153] on link "2025 Tour Calendar Europe" at bounding box center [301, 153] width 117 height 22
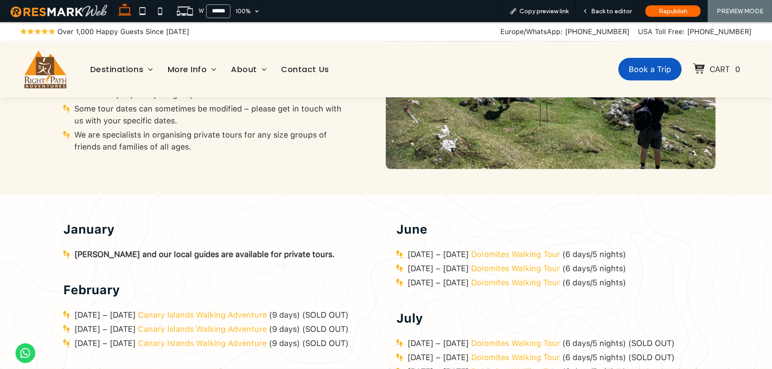
scroll to position [533, 0]
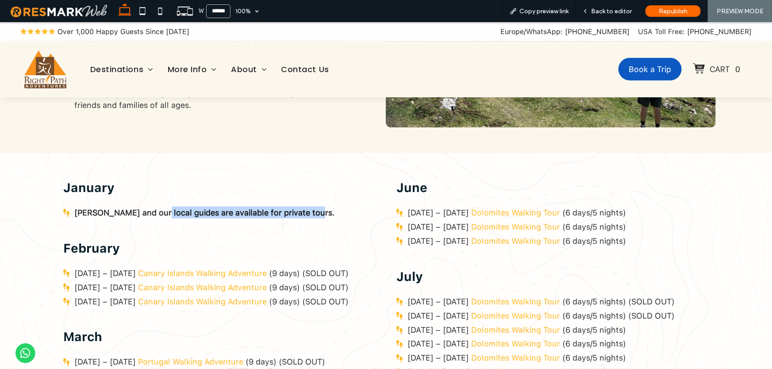
drag, startPoint x: 150, startPoint y: 210, endPoint x: 276, endPoint y: 221, distance: 126.1
click at [276, 221] on div "[PERSON_NAME] and our local guides are available for private tours." at bounding box center [219, 214] width 312 height 16
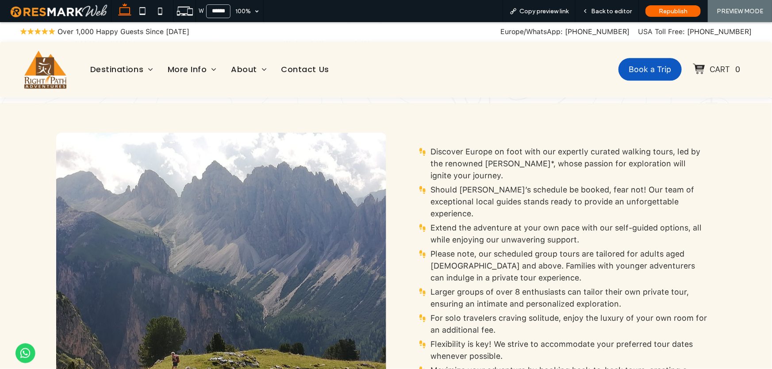
scroll to position [1049, 0]
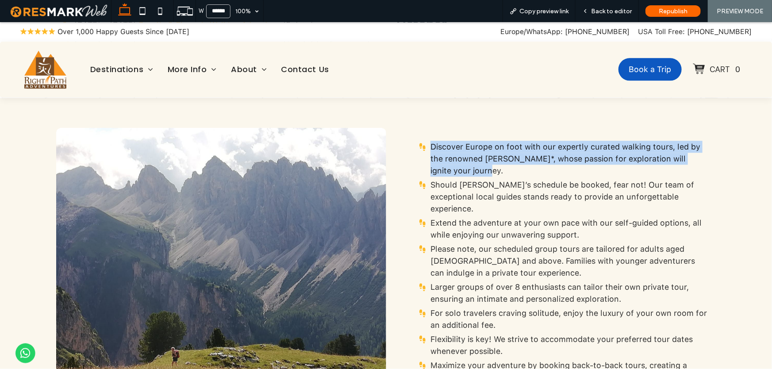
drag, startPoint x: 429, startPoint y: 132, endPoint x: 489, endPoint y: 152, distance: 63.1
click at [489, 152] on li "Discover Europe on foot with our expertly curated walking tours, led by the ren…" at bounding box center [559, 158] width 298 height 36
click at [490, 153] on li "Discover Europe on foot with our expertly curated walking tours, led by the ren…" at bounding box center [559, 158] width 298 height 36
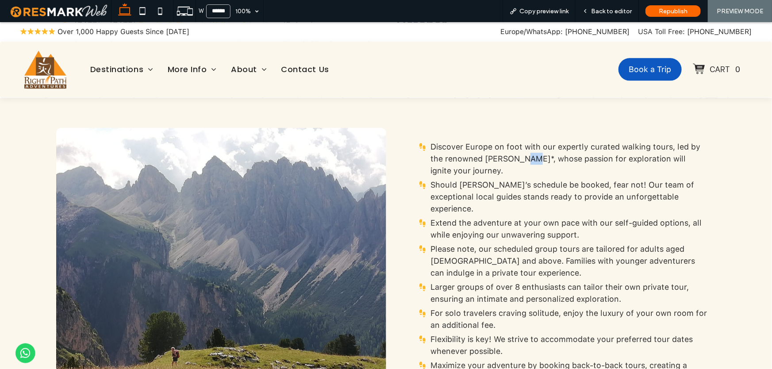
drag, startPoint x: 524, startPoint y: 145, endPoint x: 519, endPoint y: 145, distance: 4.9
click at [519, 145] on span "Discover Europe on foot with our expertly curated walking tours, led by the ren…" at bounding box center [565, 158] width 270 height 33
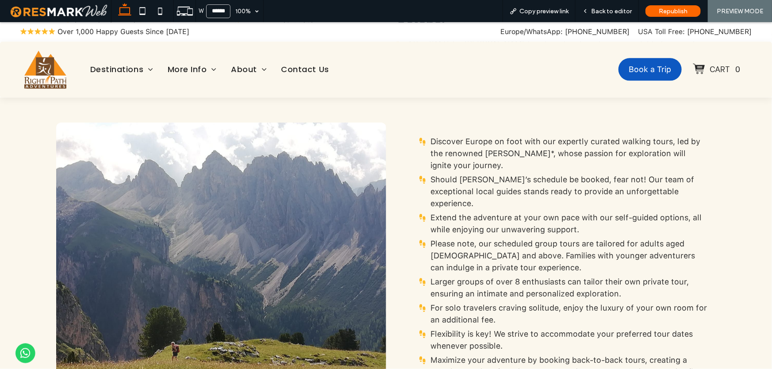
click at [476, 174] on span "Should [PERSON_NAME]’s schedule be booked, fear not! Our team of exceptional lo…" at bounding box center [562, 190] width 264 height 33
drag, startPoint x: 469, startPoint y: 165, endPoint x: 534, endPoint y: 169, distance: 65.6
click at [534, 174] on span "Should [PERSON_NAME]’s schedule be booked, fear not! Our team of exceptional lo…" at bounding box center [562, 190] width 264 height 33
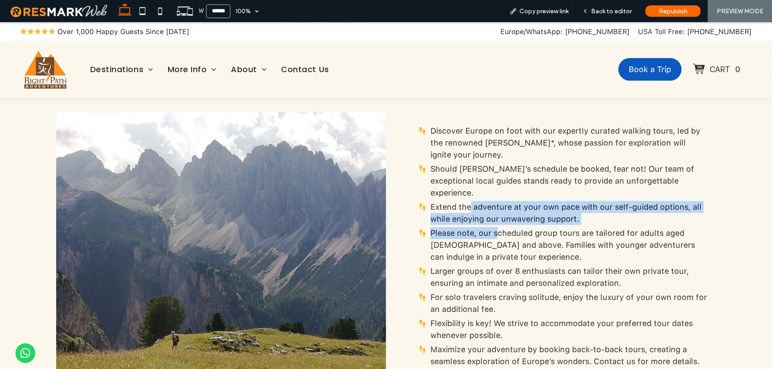
drag, startPoint x: 466, startPoint y: 184, endPoint x: 497, endPoint y: 206, distance: 37.8
click at [497, 206] on ul "Discover Europe on foot with our expertly curated walking tours, led by the ren…" at bounding box center [559, 271] width 298 height 295
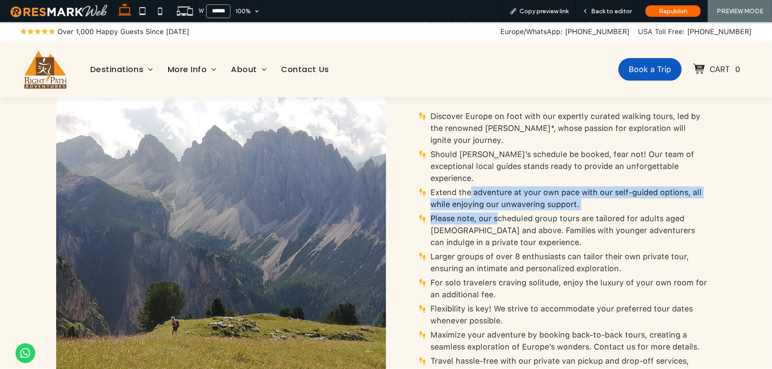
scroll to position [1095, 0]
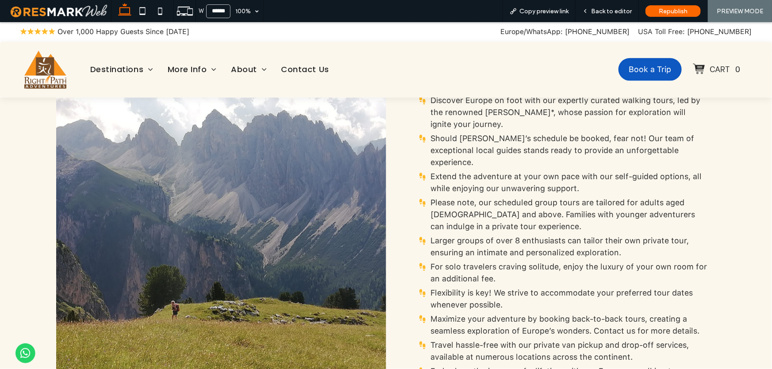
click at [496, 205] on li "Please note, our scheduled group tours are tailored for adults aged [DEMOGRAPHI…" at bounding box center [559, 214] width 298 height 36
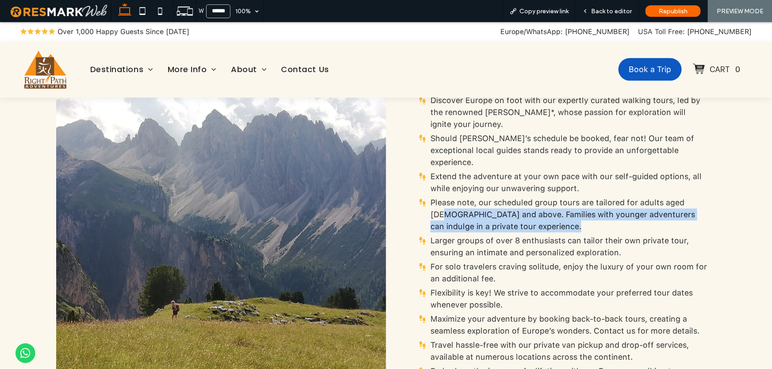
drag, startPoint x: 496, startPoint y: 205, endPoint x: 436, endPoint y: 192, distance: 61.9
click at [436, 196] on li "Please note, our scheduled group tours are tailored for adults aged [DEMOGRAPHI…" at bounding box center [559, 214] width 298 height 36
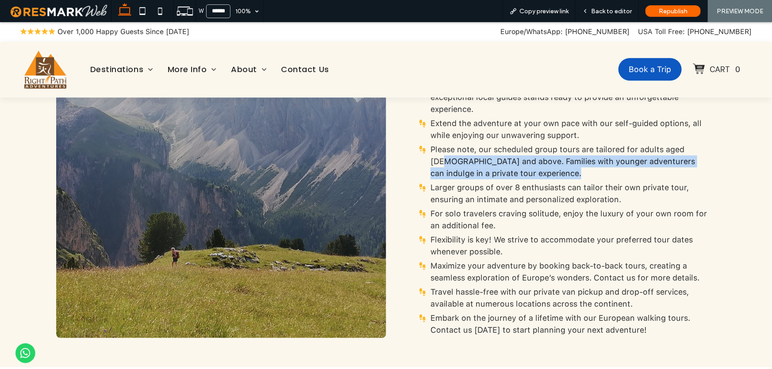
scroll to position [1209, 0]
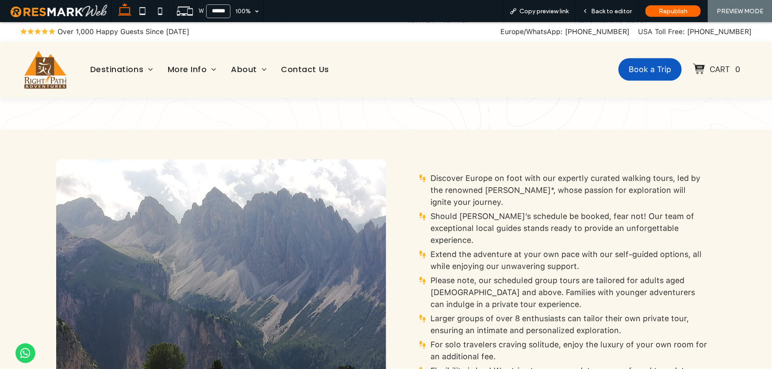
click at [433, 248] on li "Extend the adventure at your own pace with our self-guided options, all while e…" at bounding box center [559, 260] width 298 height 24
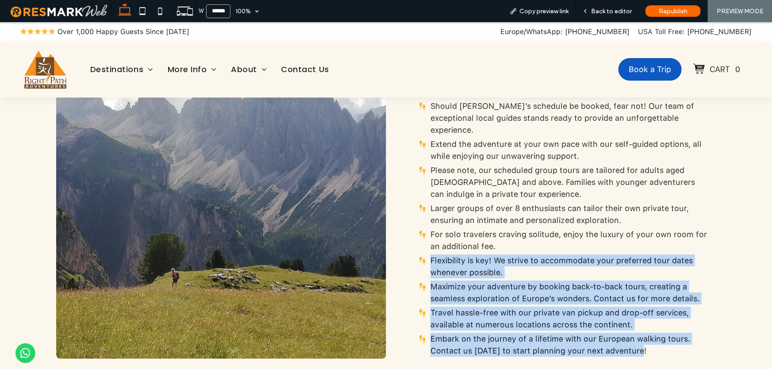
scroll to position [1029, 0]
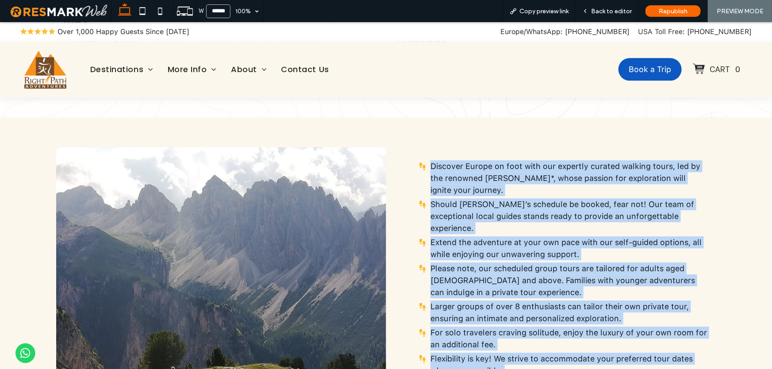
drag, startPoint x: 649, startPoint y: 328, endPoint x: 409, endPoint y: 149, distance: 299.2
click at [410, 160] on ul "Discover Europe on foot with our expertly curated walking tours, led by the ren…" at bounding box center [559, 307] width 298 height 295
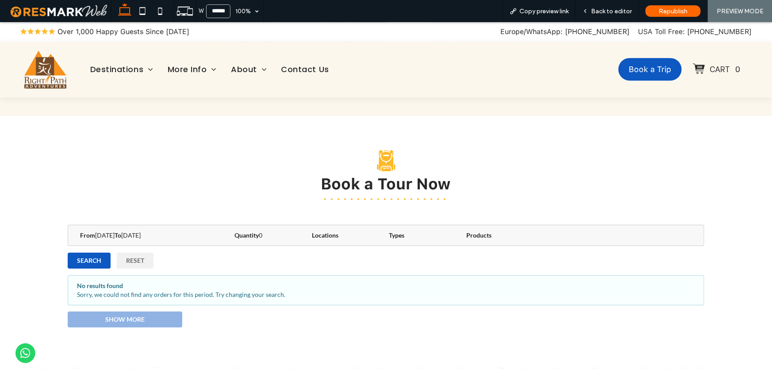
scroll to position [1405, 0]
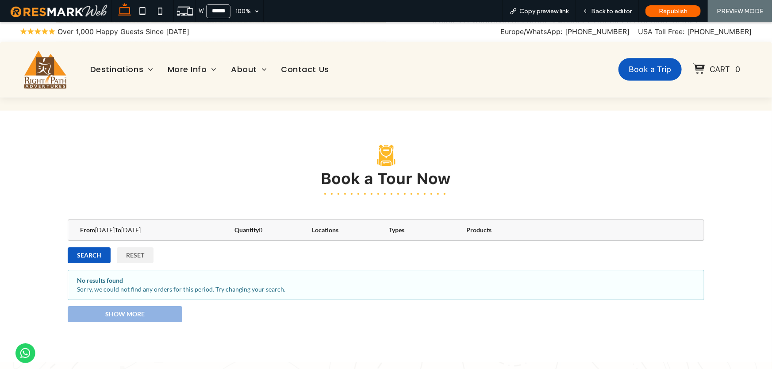
click at [253, 226] on strong "Quantity" at bounding box center [246, 230] width 24 height 8
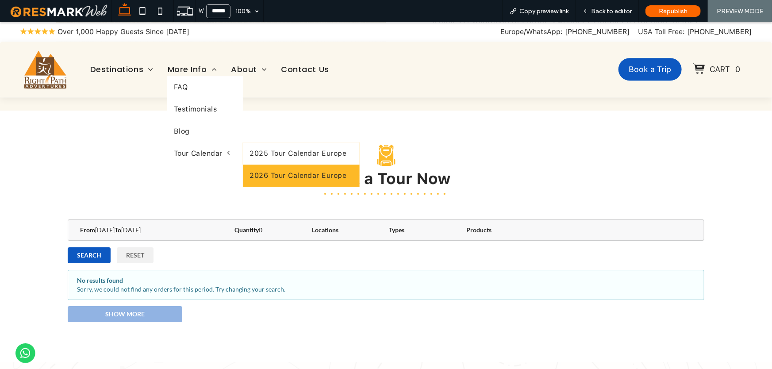
click at [276, 172] on link "2026 Tour Calendar Europe" at bounding box center [301, 175] width 117 height 22
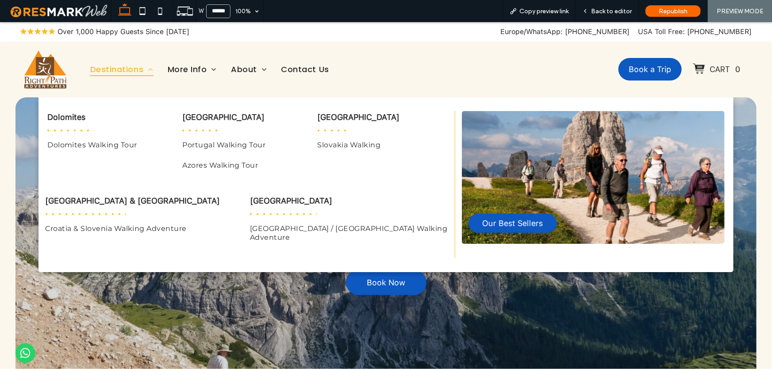
click at [114, 74] on span "Destinations" at bounding box center [121, 69] width 63 height 14
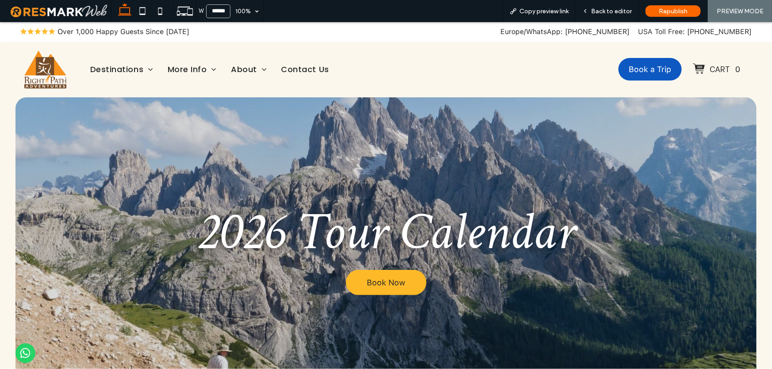
click at [374, 286] on span "Book Now" at bounding box center [386, 281] width 38 height 9
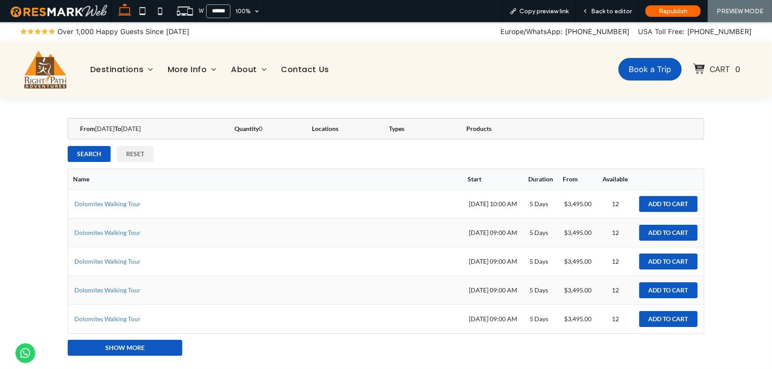
scroll to position [1650, 0]
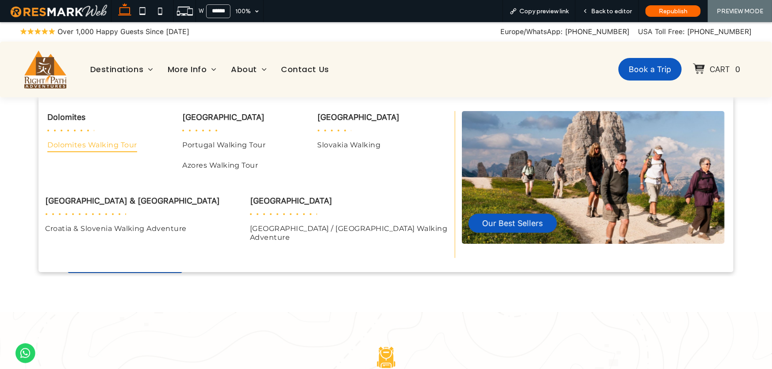
click at [90, 145] on span "Dolomites Walking Tour" at bounding box center [92, 144] width 90 height 13
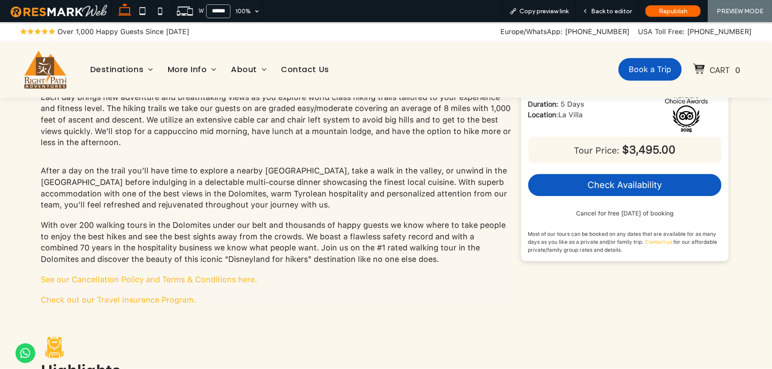
scroll to position [1324, 0]
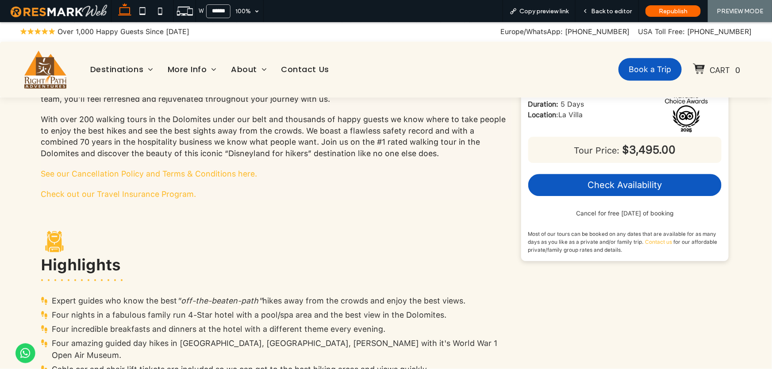
click at [309, 248] on div "Black and white backpack icon. Highlights" at bounding box center [276, 257] width 471 height 62
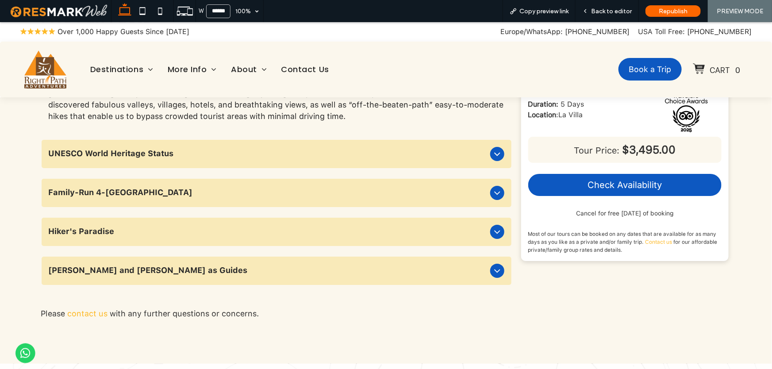
scroll to position [3334, 0]
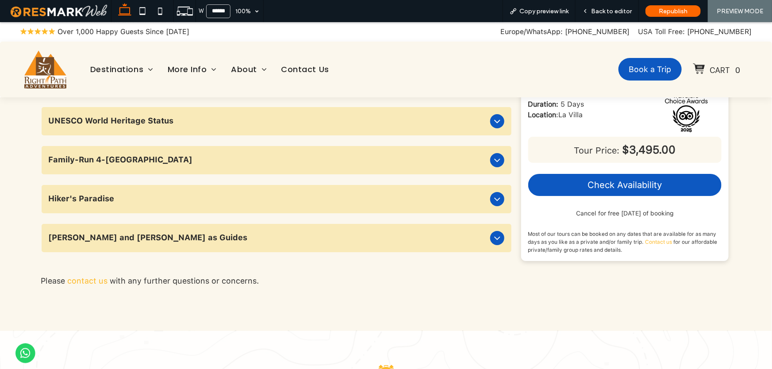
click at [307, 233] on span "[PERSON_NAME] and [PERSON_NAME] as Guides" at bounding box center [268, 236] width 438 height 7
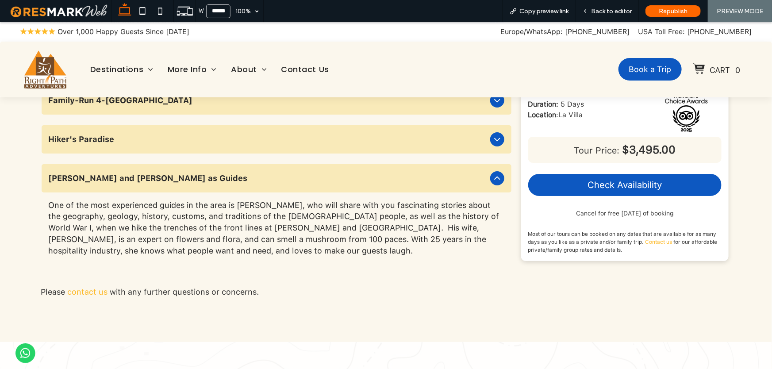
click at [284, 174] on span "[PERSON_NAME] and [PERSON_NAME] as Guides" at bounding box center [268, 177] width 438 height 7
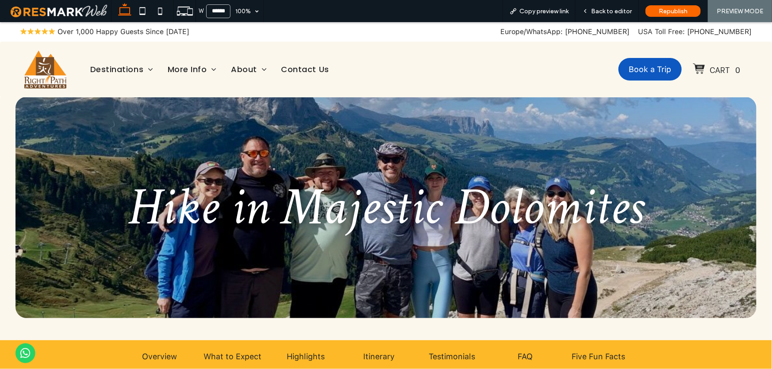
scroll to position [0, 0]
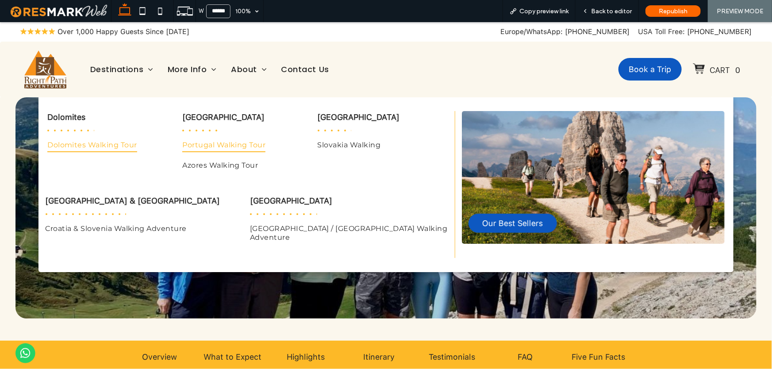
click at [210, 147] on span "Portugal Walking Tour" at bounding box center [223, 144] width 83 height 13
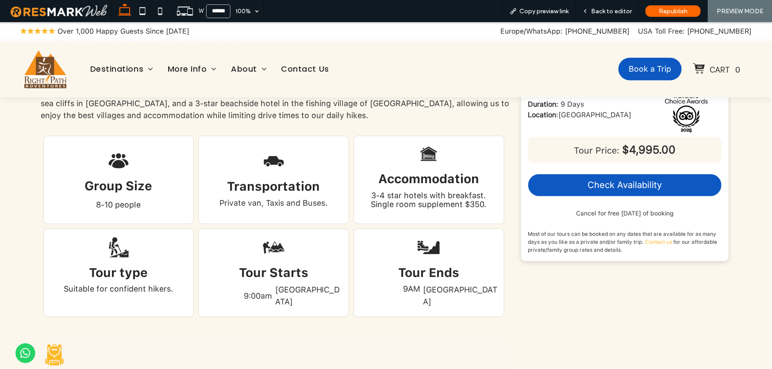
scroll to position [985, 0]
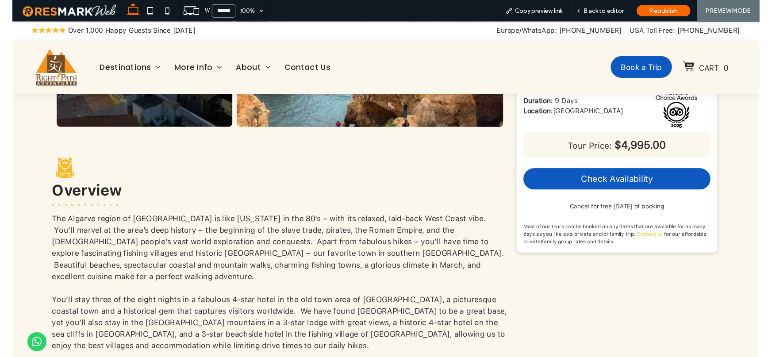
scroll to position [703, 0]
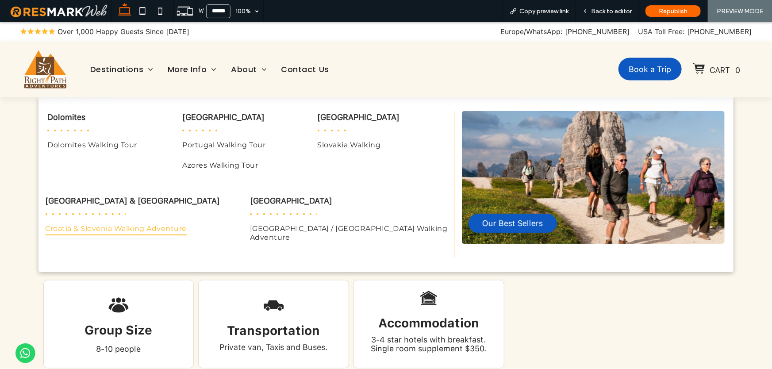
click at [114, 226] on span "Croatia & Slovenia Walking Adventure" at bounding box center [116, 228] width 141 height 13
